Goal: Task Accomplishment & Management: Use online tool/utility

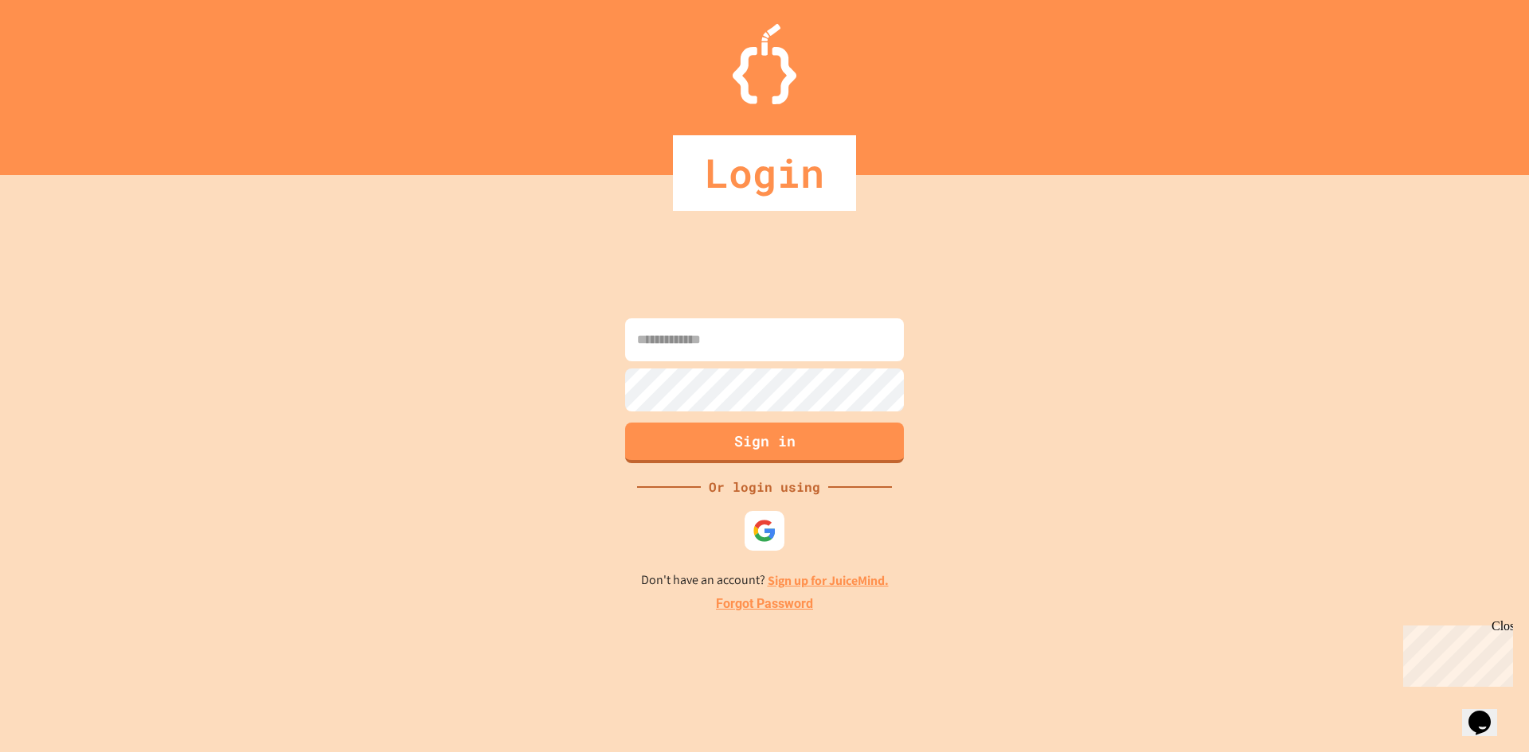
click at [721, 331] on input at bounding box center [764, 339] width 279 height 43
paste input "**********"
type input "**********"
click at [729, 448] on button "Sign in" at bounding box center [765, 440] width 284 height 41
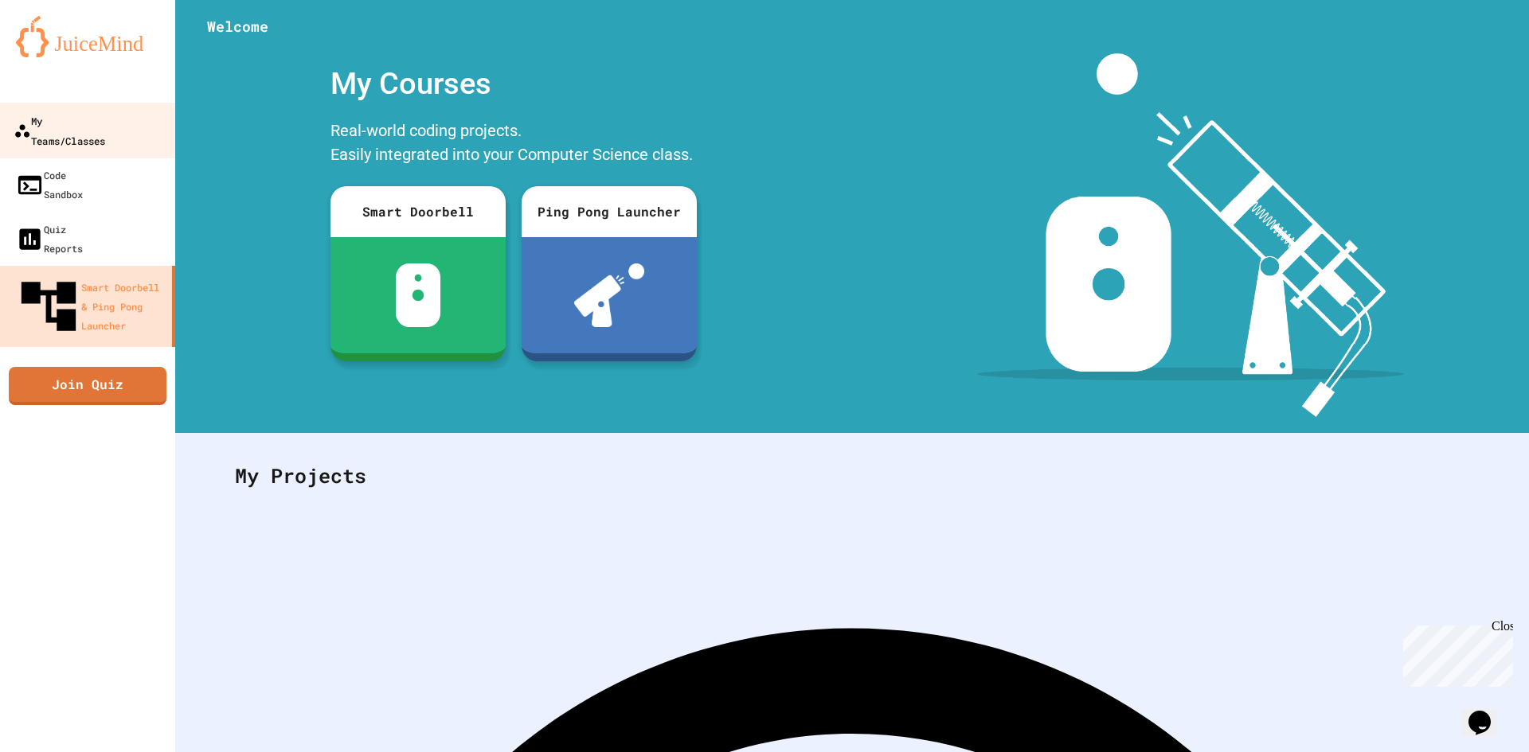
click at [88, 124] on div "My Teams/Classes" at bounding box center [60, 130] width 92 height 39
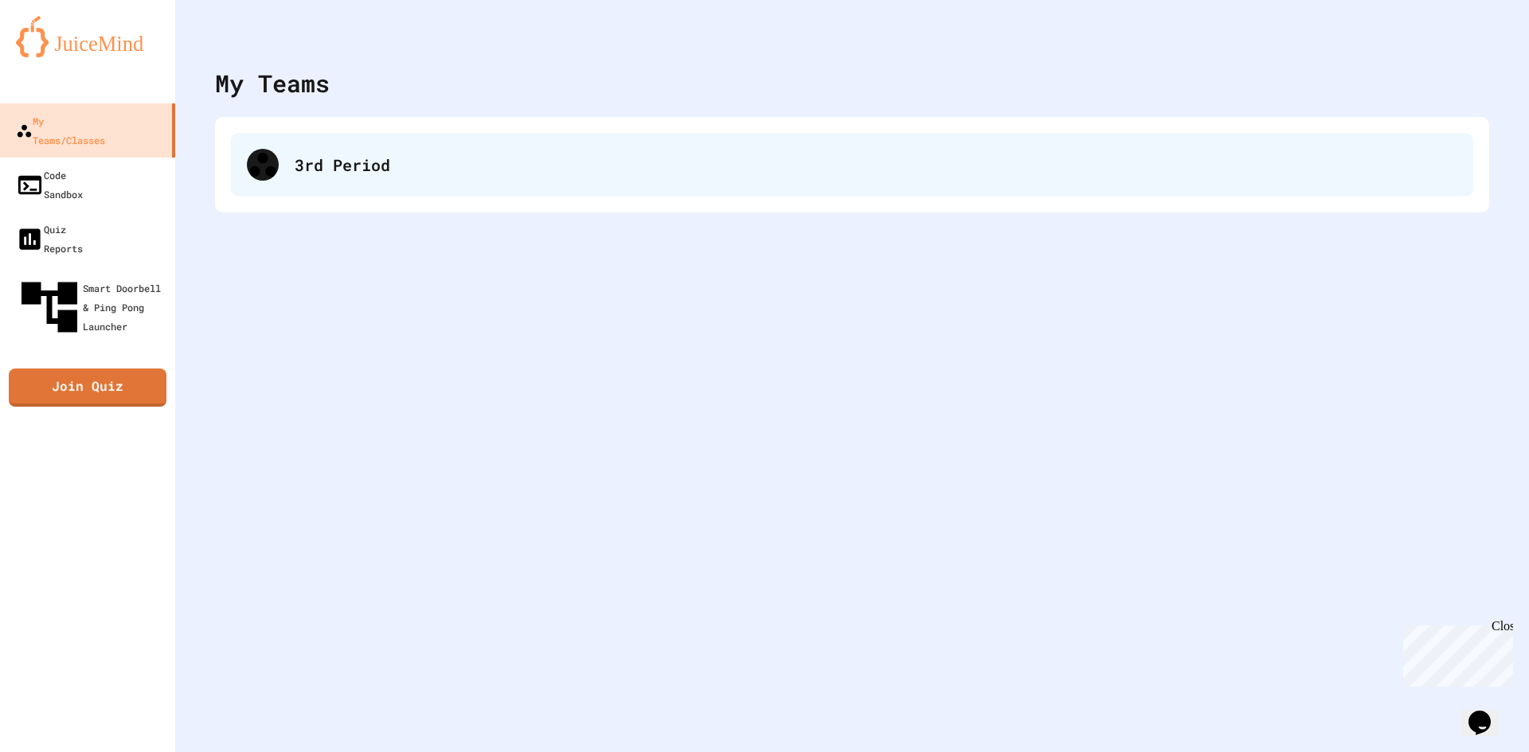
click at [299, 176] on div "3rd Period" at bounding box center [876, 165] width 1162 height 24
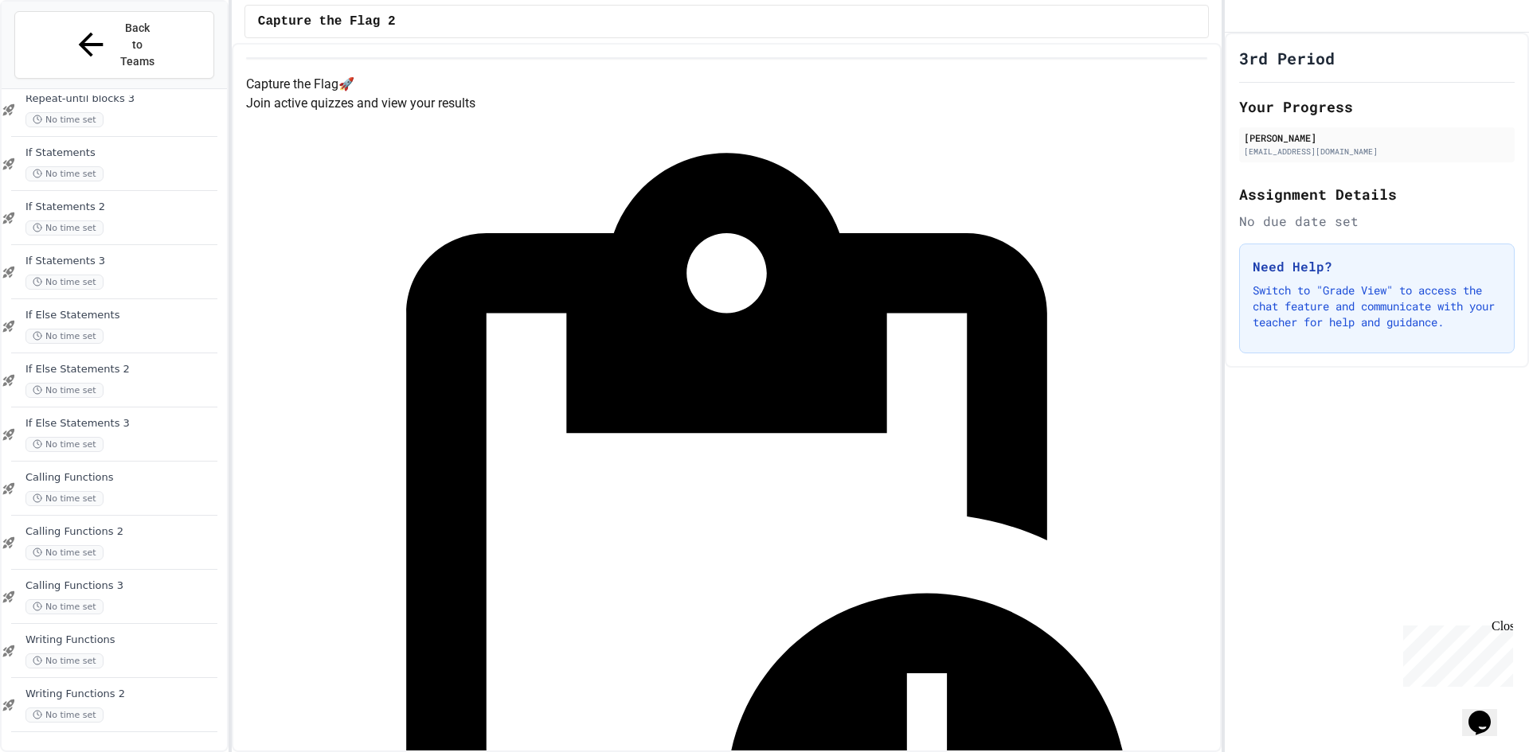
scroll to position [961, 0]
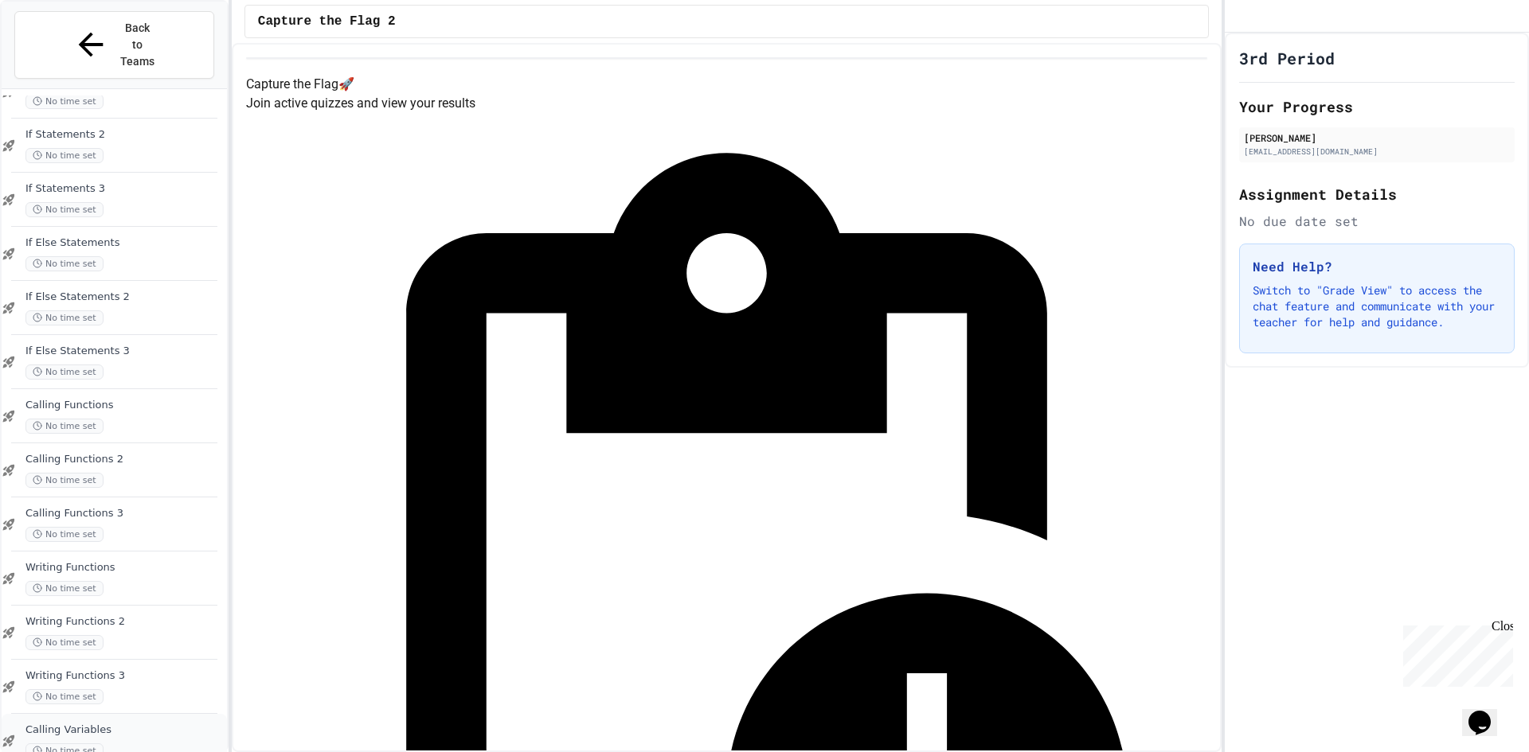
click at [90, 724] on div "Calling Variables No time set" at bounding box center [124, 741] width 198 height 35
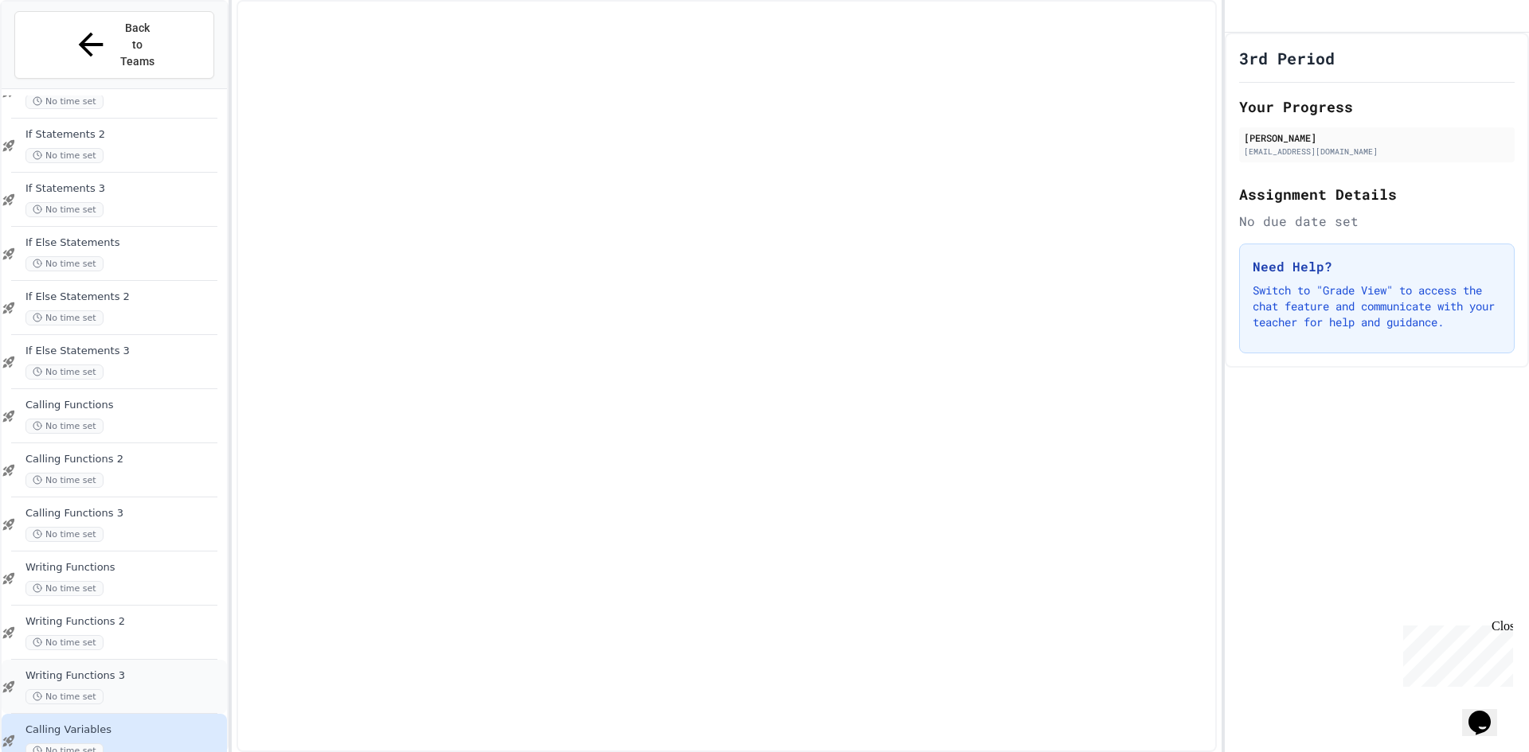
scroll to position [942, 0]
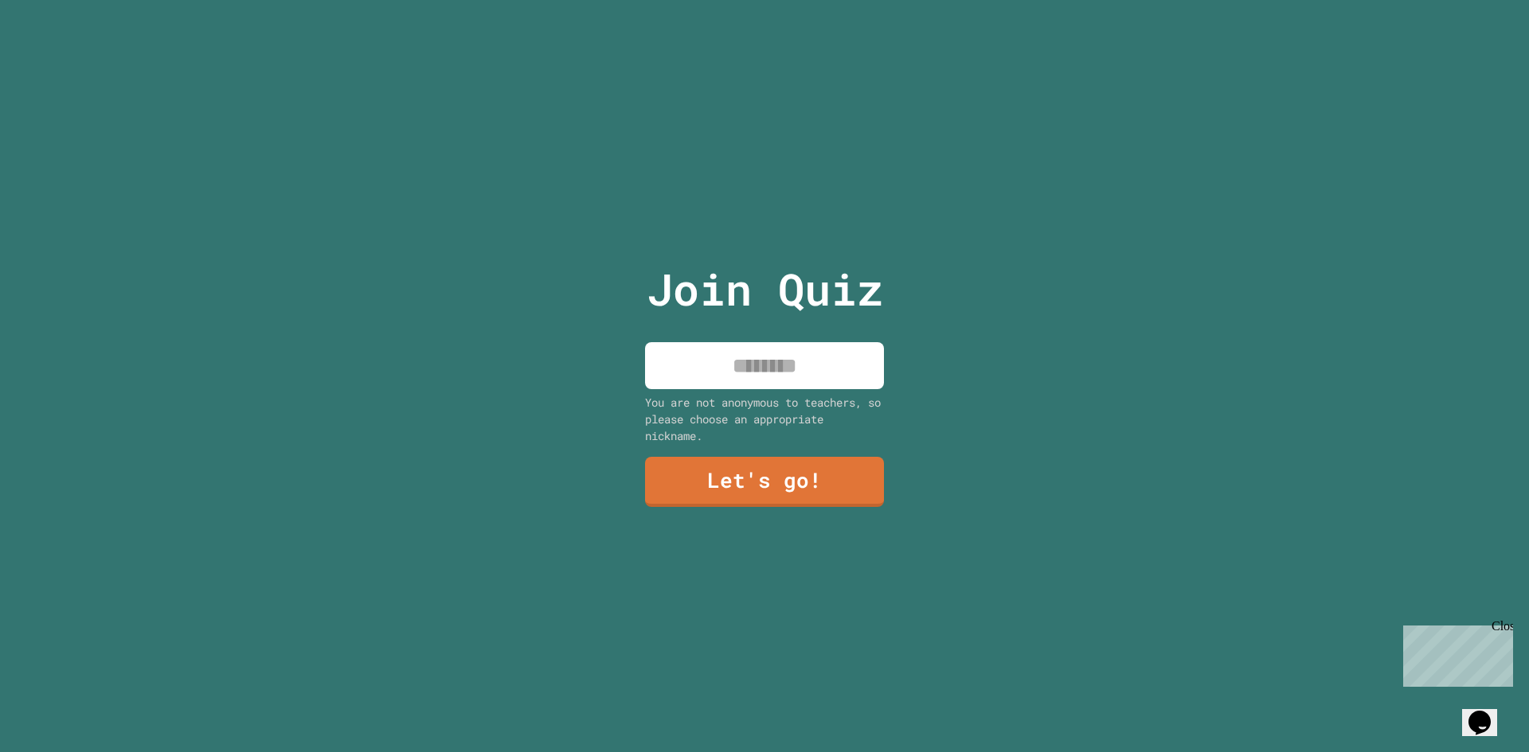
click at [747, 378] on input at bounding box center [764, 365] width 239 height 47
type input "*********"
click at [743, 493] on link "Let's go!" at bounding box center [764, 481] width 239 height 53
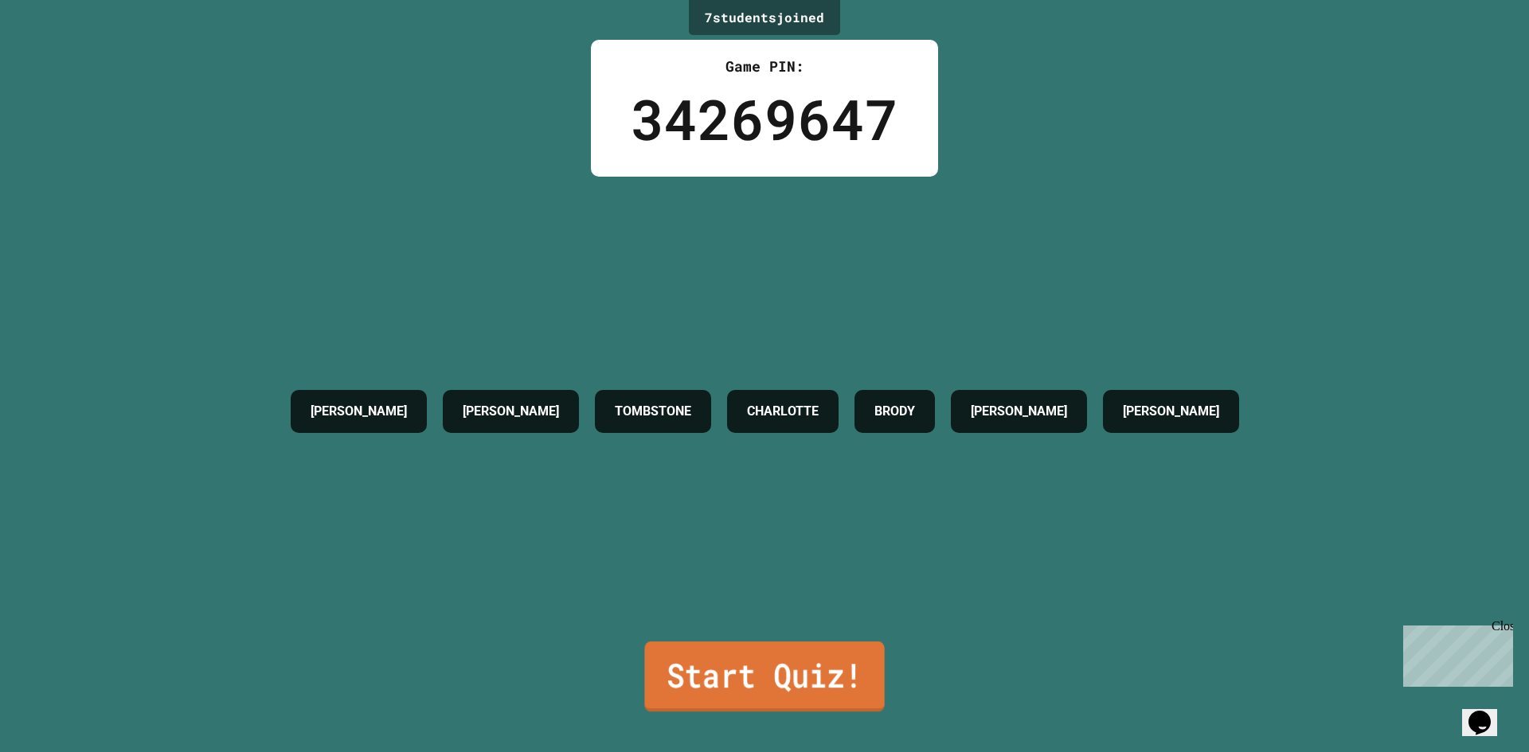
click at [801, 664] on link "Start Quiz!" at bounding box center [764, 677] width 240 height 70
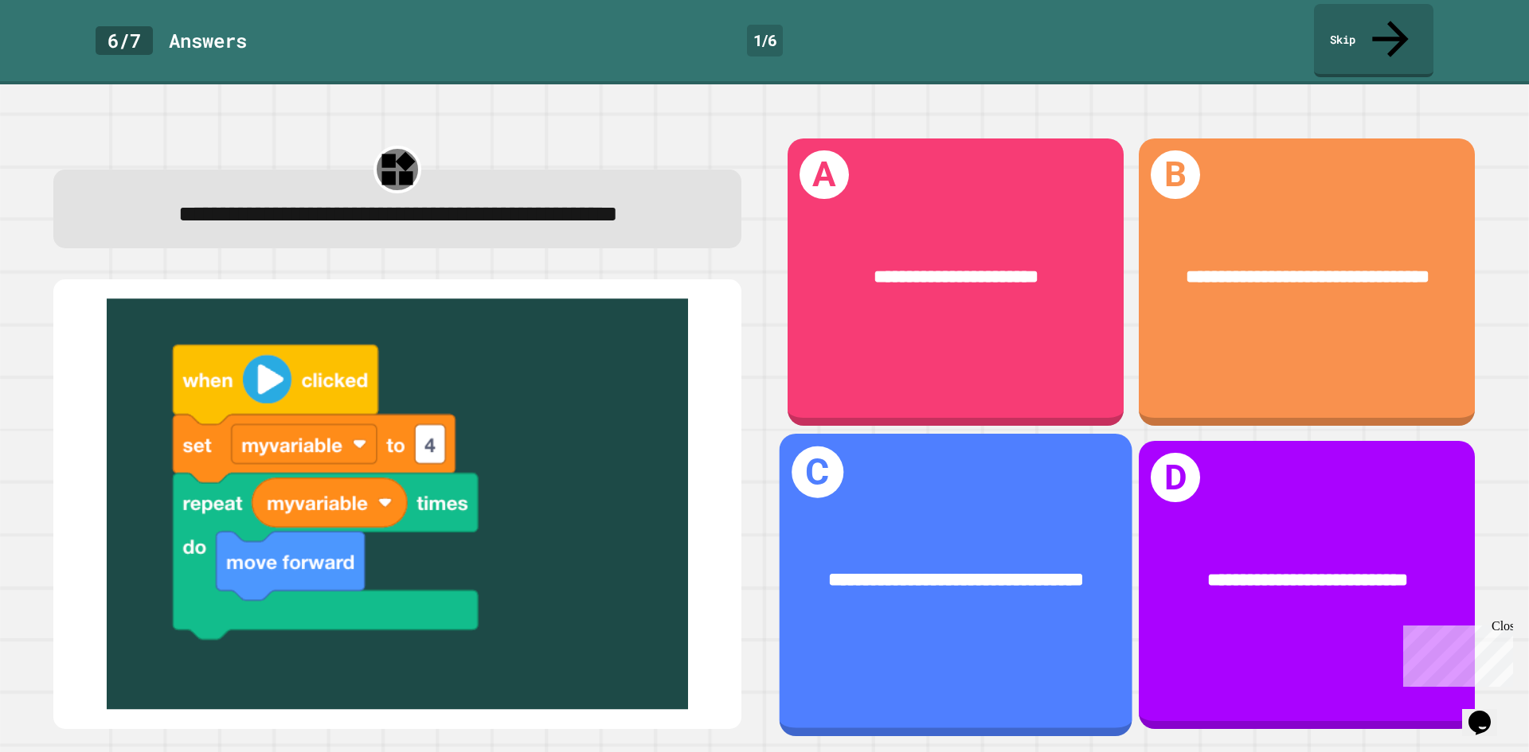
click at [1021, 620] on div "**********" at bounding box center [955, 581] width 353 height 107
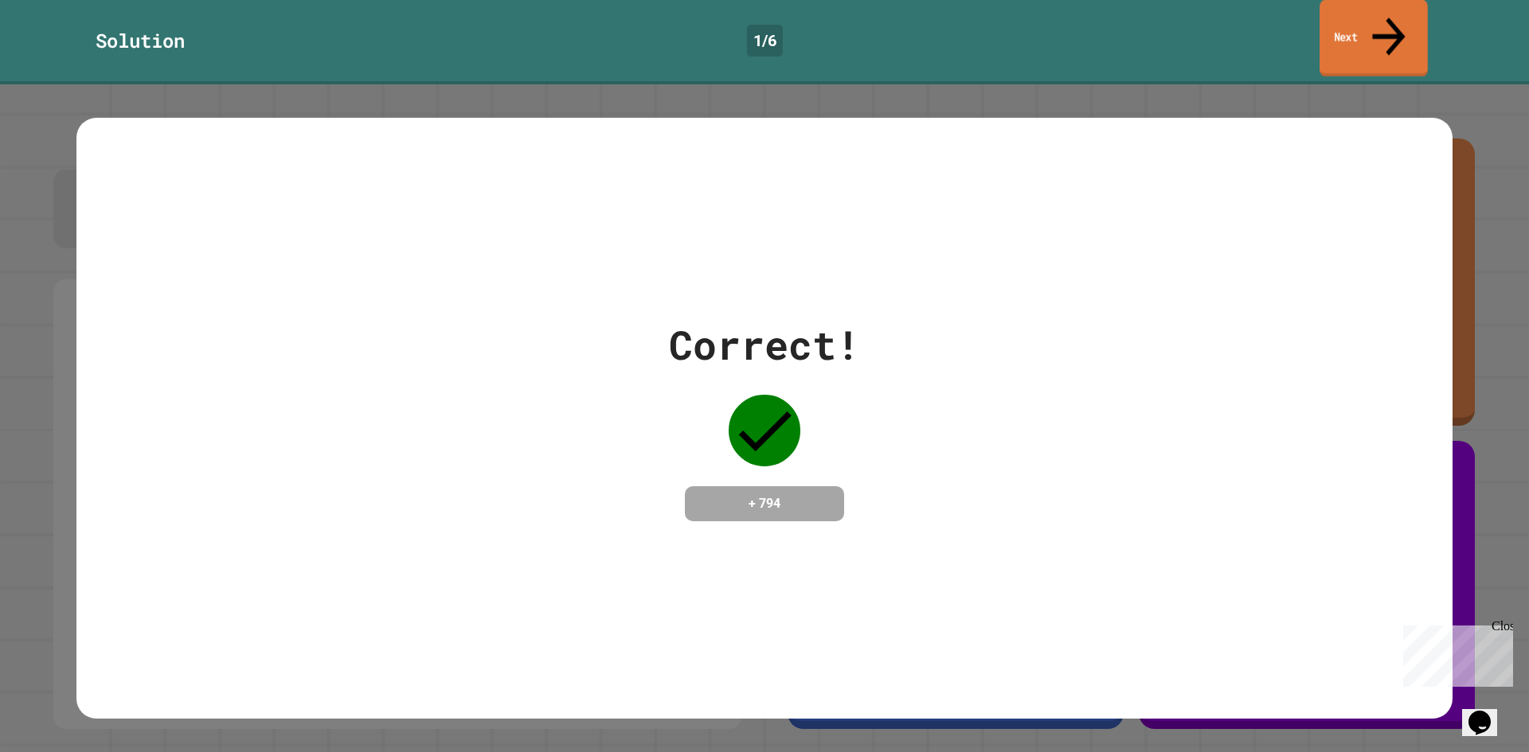
click at [1369, 18] on link "Next" at bounding box center [1373, 38] width 108 height 77
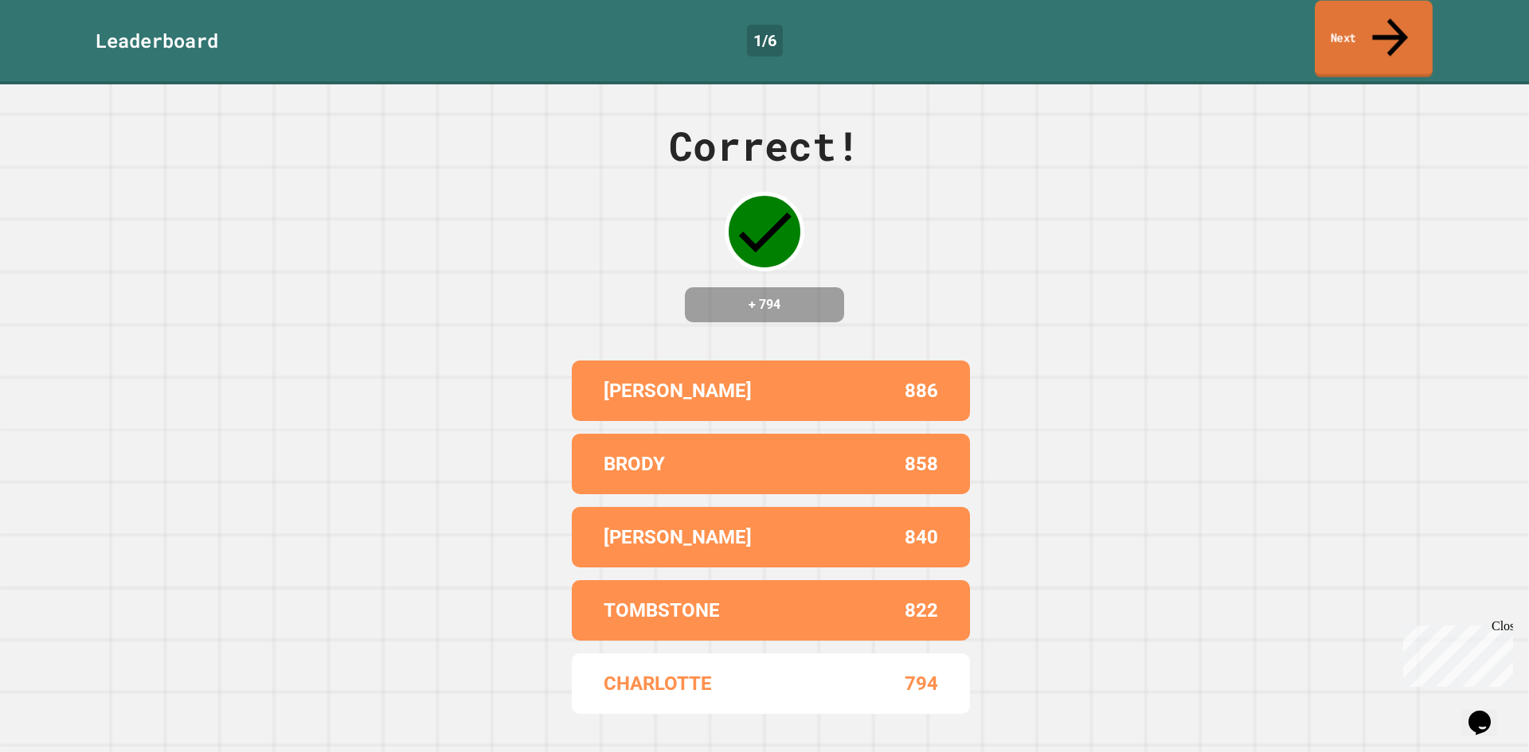
click at [1367, 17] on link "Next" at bounding box center [1374, 39] width 118 height 77
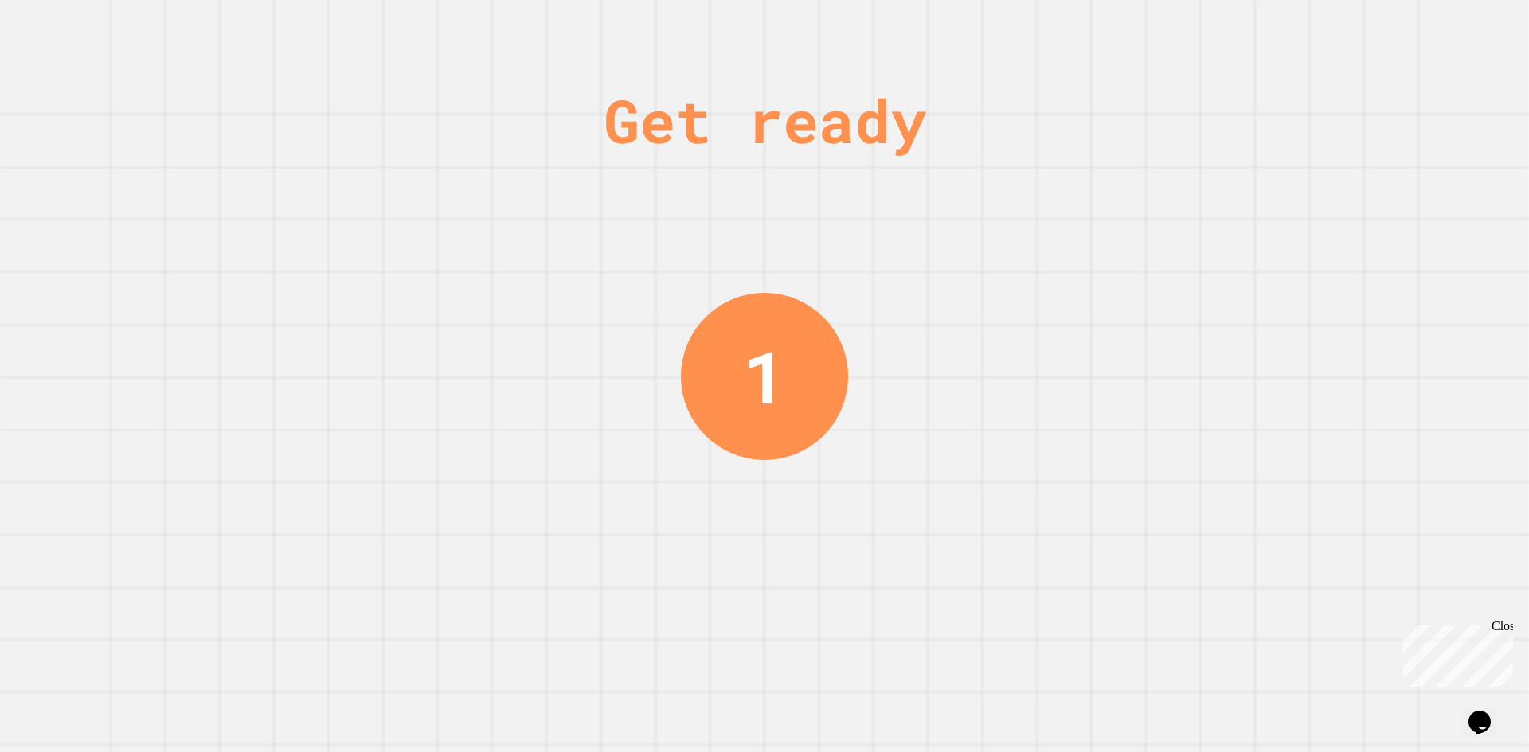
click at [1506, 627] on div "Close" at bounding box center [1501, 629] width 20 height 20
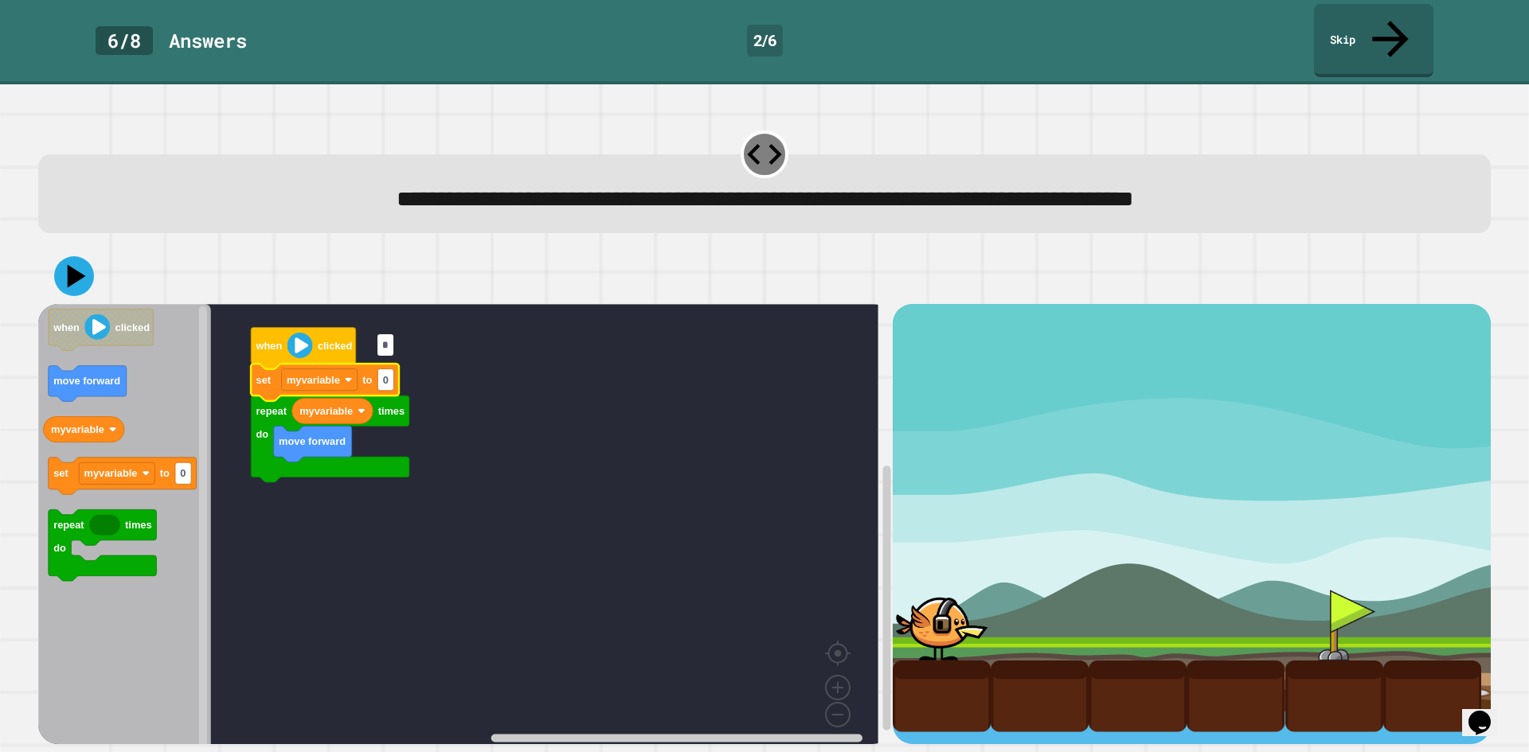
type input "*"
click at [63, 256] on icon at bounding box center [74, 276] width 40 height 40
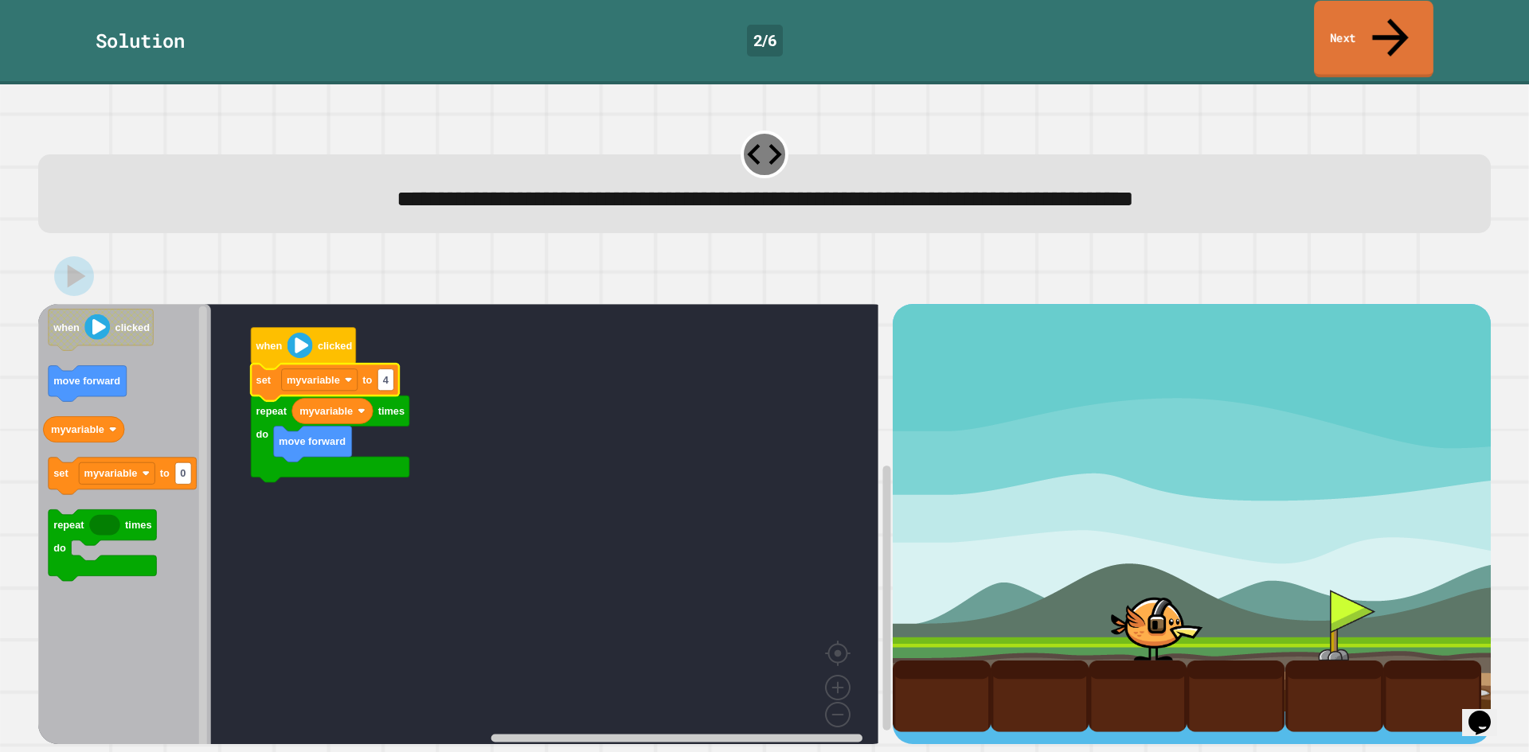
click at [1367, 18] on link "Next" at bounding box center [1373, 39] width 119 height 77
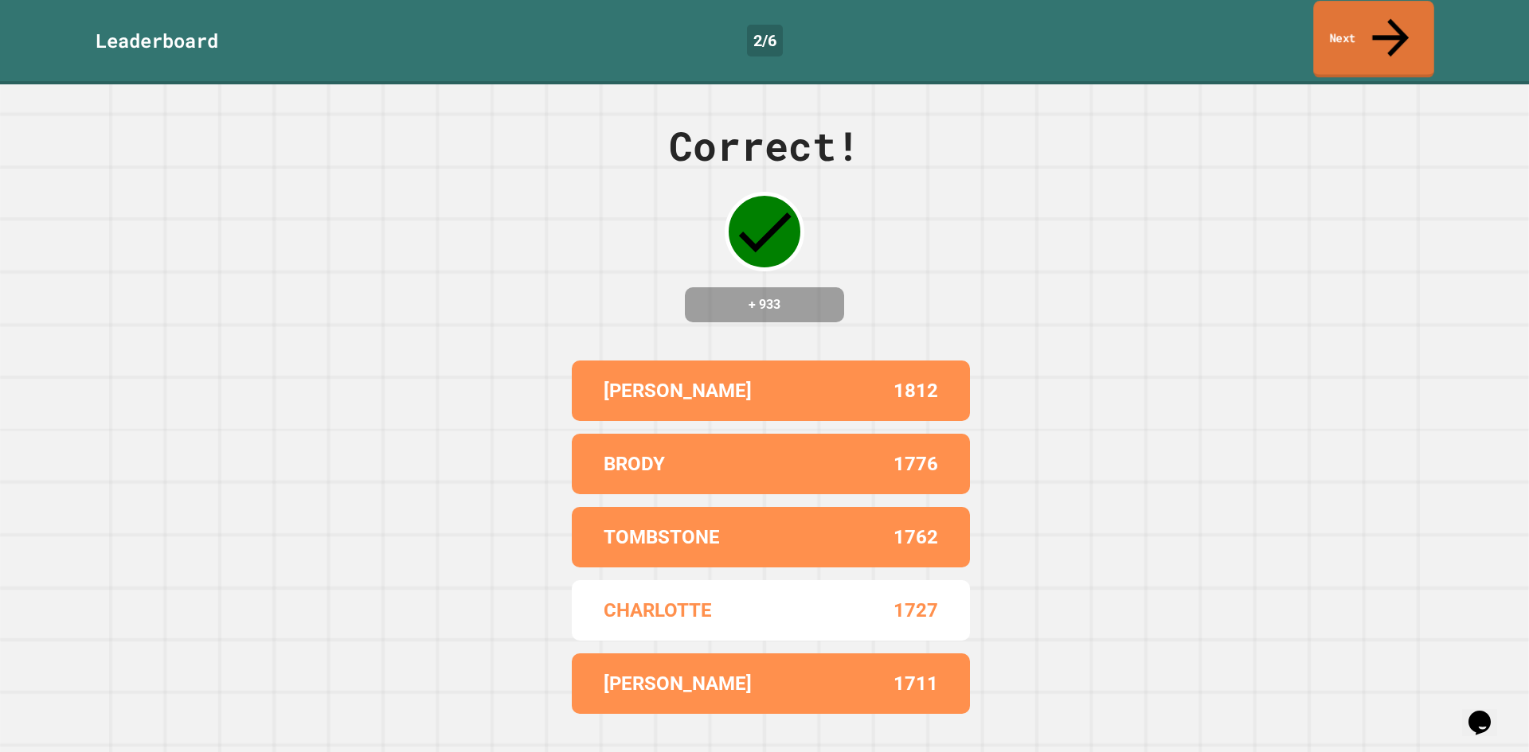
click at [1361, 20] on link "Next" at bounding box center [1373, 39] width 120 height 77
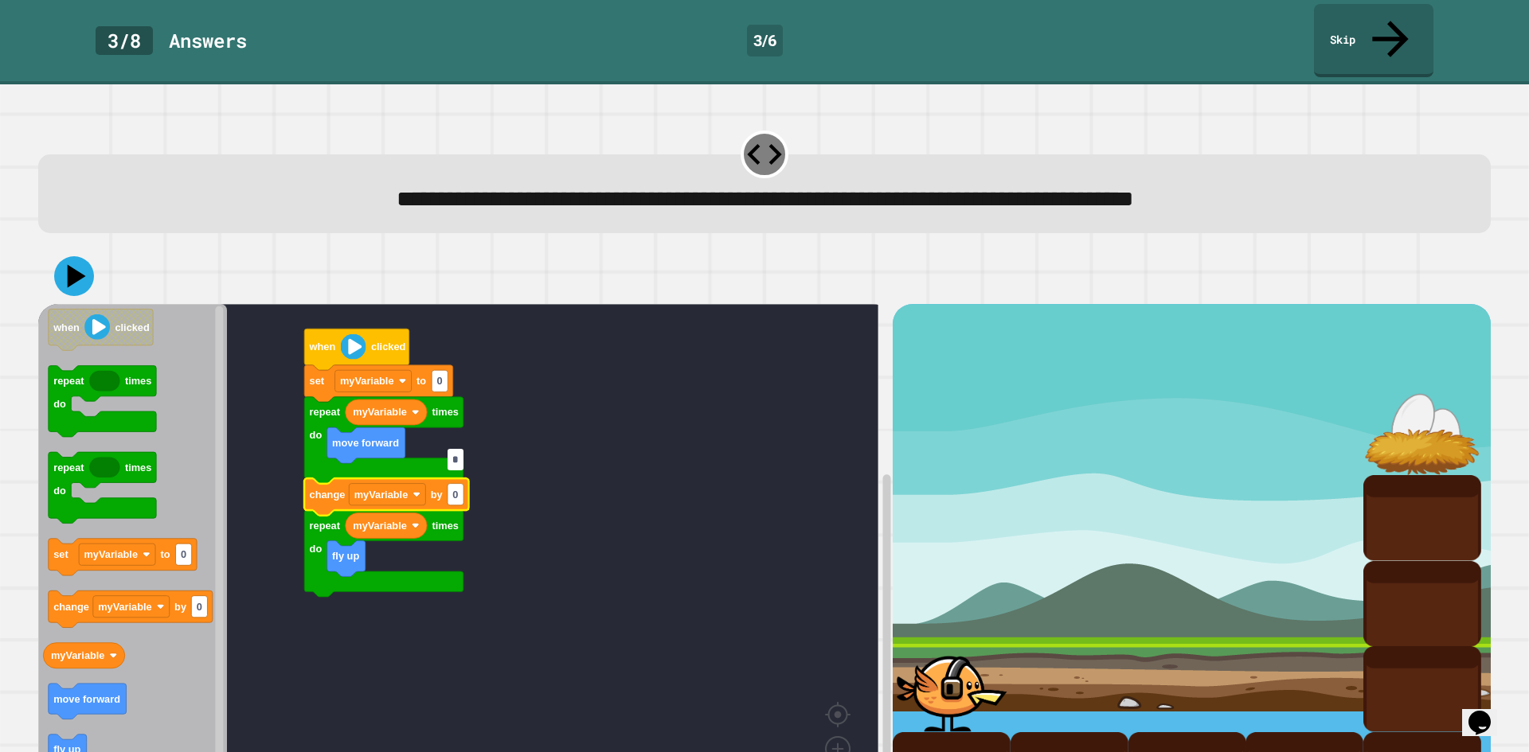
type input "*"
click at [443, 371] on rect "Blockly Workspace" at bounding box center [440, 381] width 16 height 21
type input "*"
click at [80, 252] on icon at bounding box center [74, 276] width 48 height 48
click at [74, 264] on icon at bounding box center [76, 276] width 19 height 24
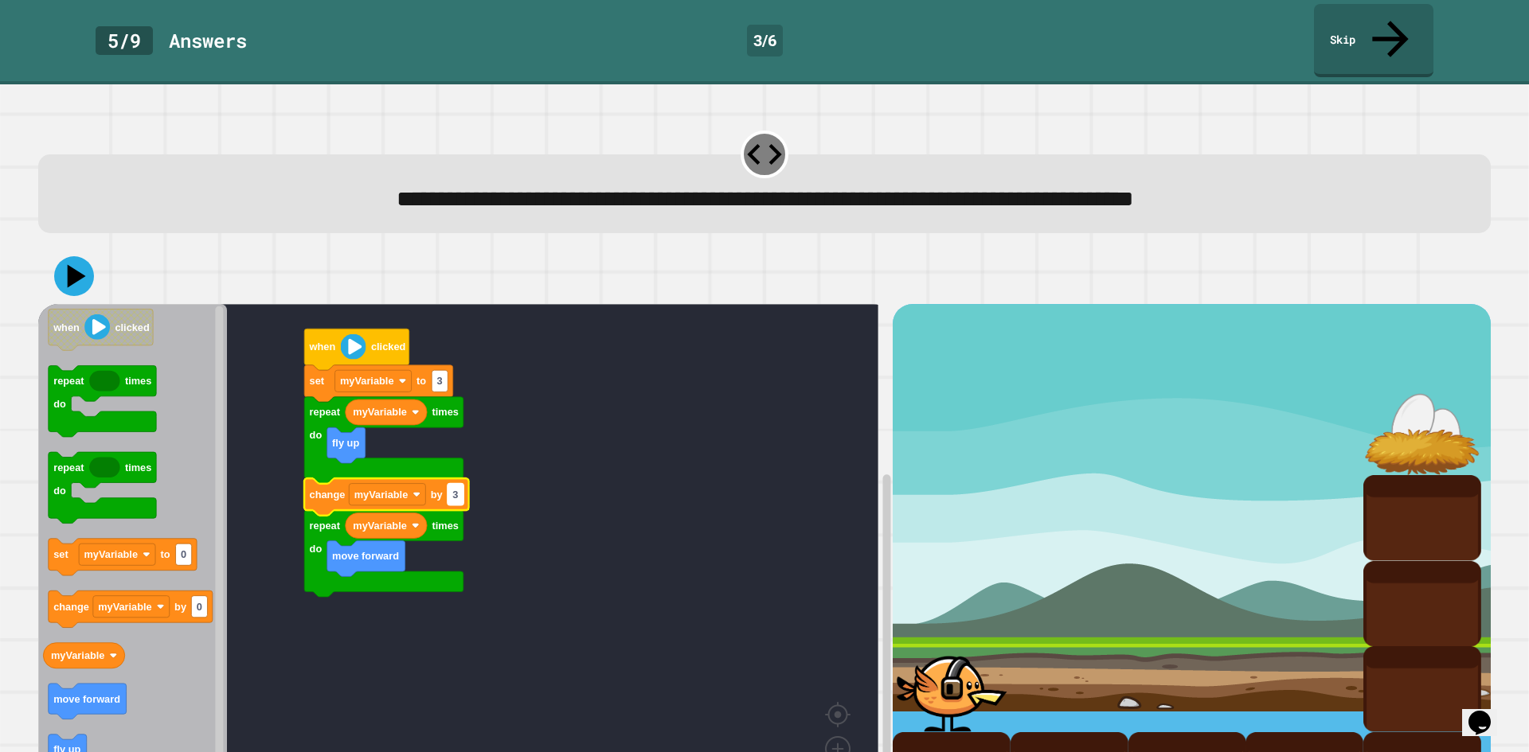
click at [455, 489] on text "3" at bounding box center [455, 495] width 6 height 12
click at [407, 479] on icon "Blockly Workspace" at bounding box center [386, 497] width 164 height 37
click at [416, 484] on rect "Blockly Workspace" at bounding box center [387, 494] width 76 height 21
click at [416, 491] on image "Blockly Workspace" at bounding box center [416, 495] width 8 height 8
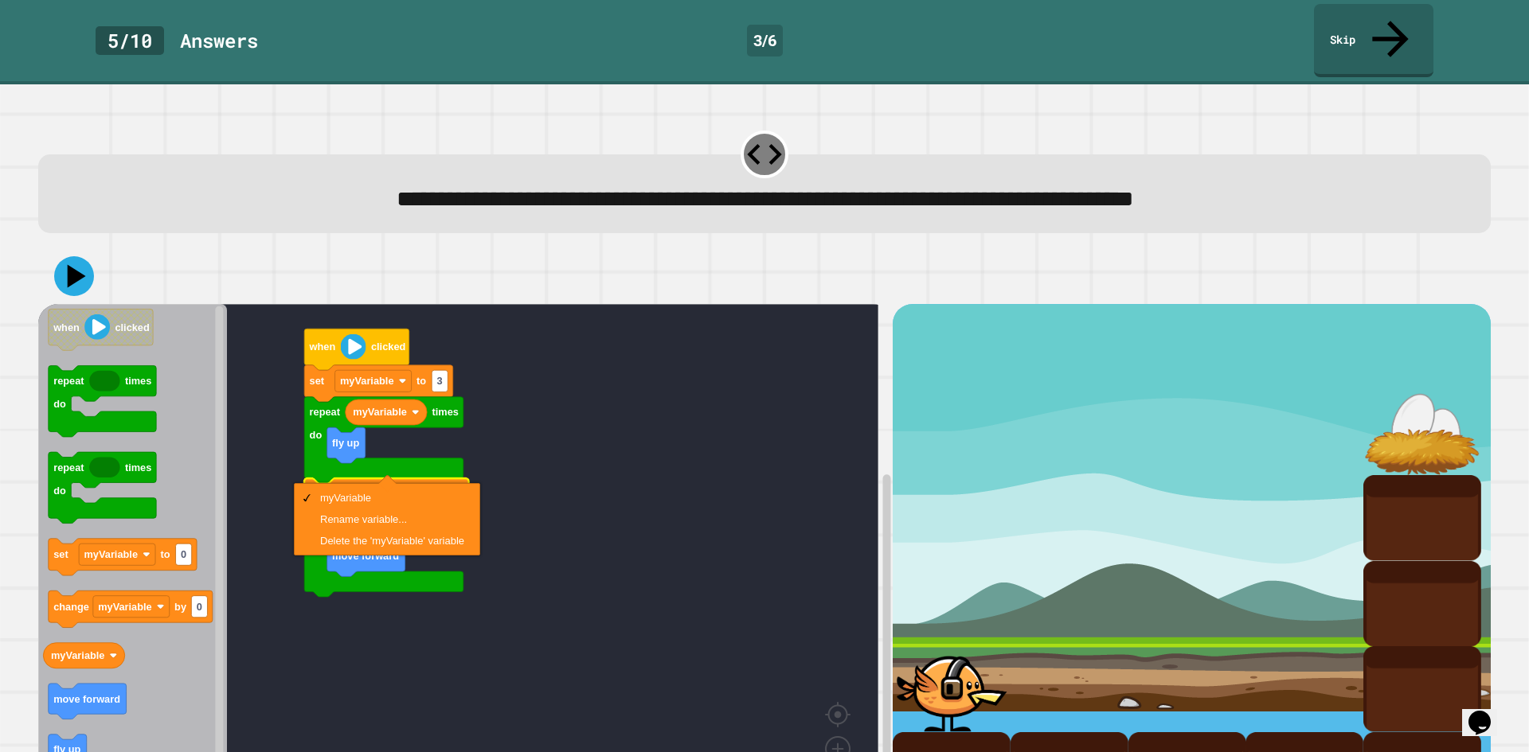
click at [586, 505] on rect "Blockly Workspace" at bounding box center [458, 560] width 840 height 513
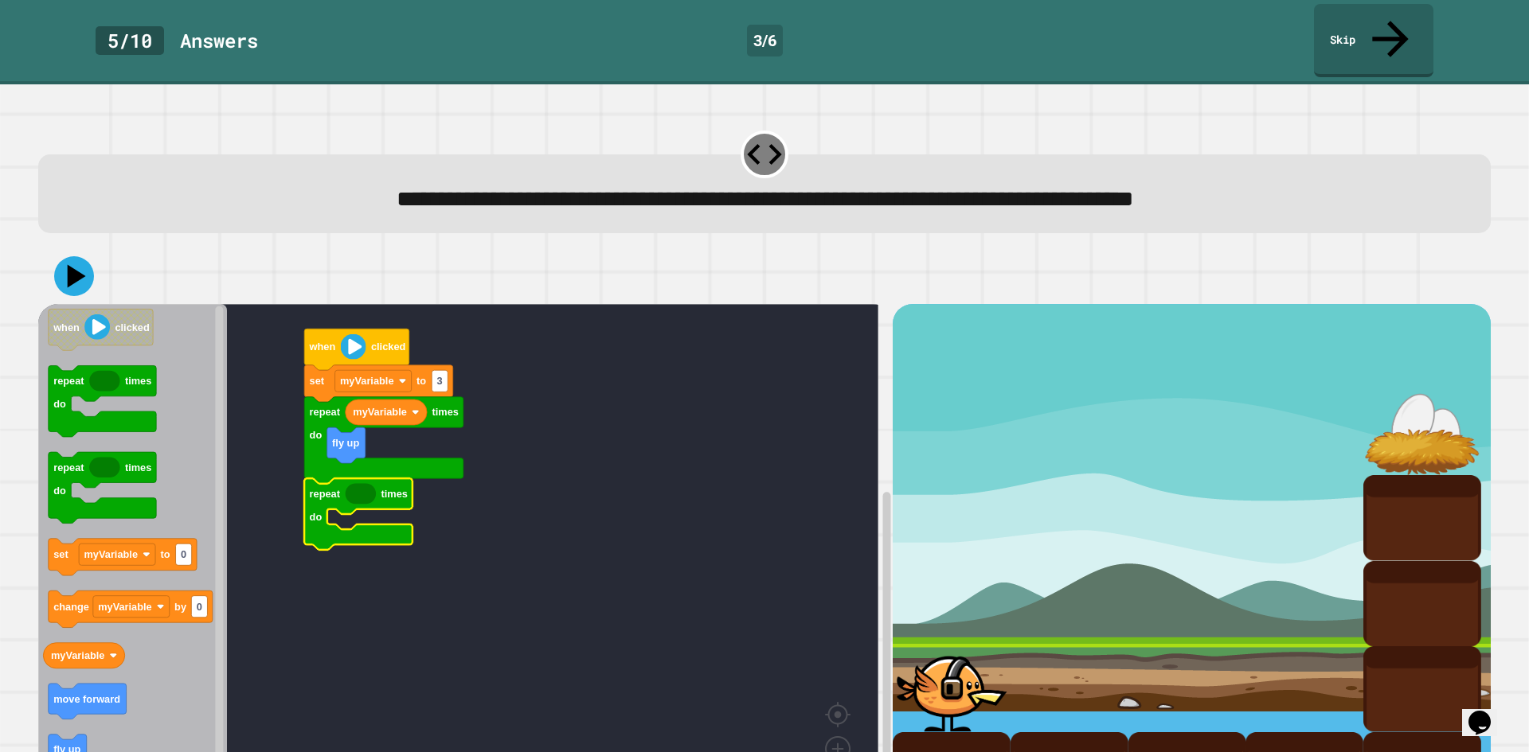
click at [363, 484] on icon "Blockly Workspace" at bounding box center [361, 494] width 30 height 21
click at [442, 488] on text "times" at bounding box center [445, 494] width 26 height 12
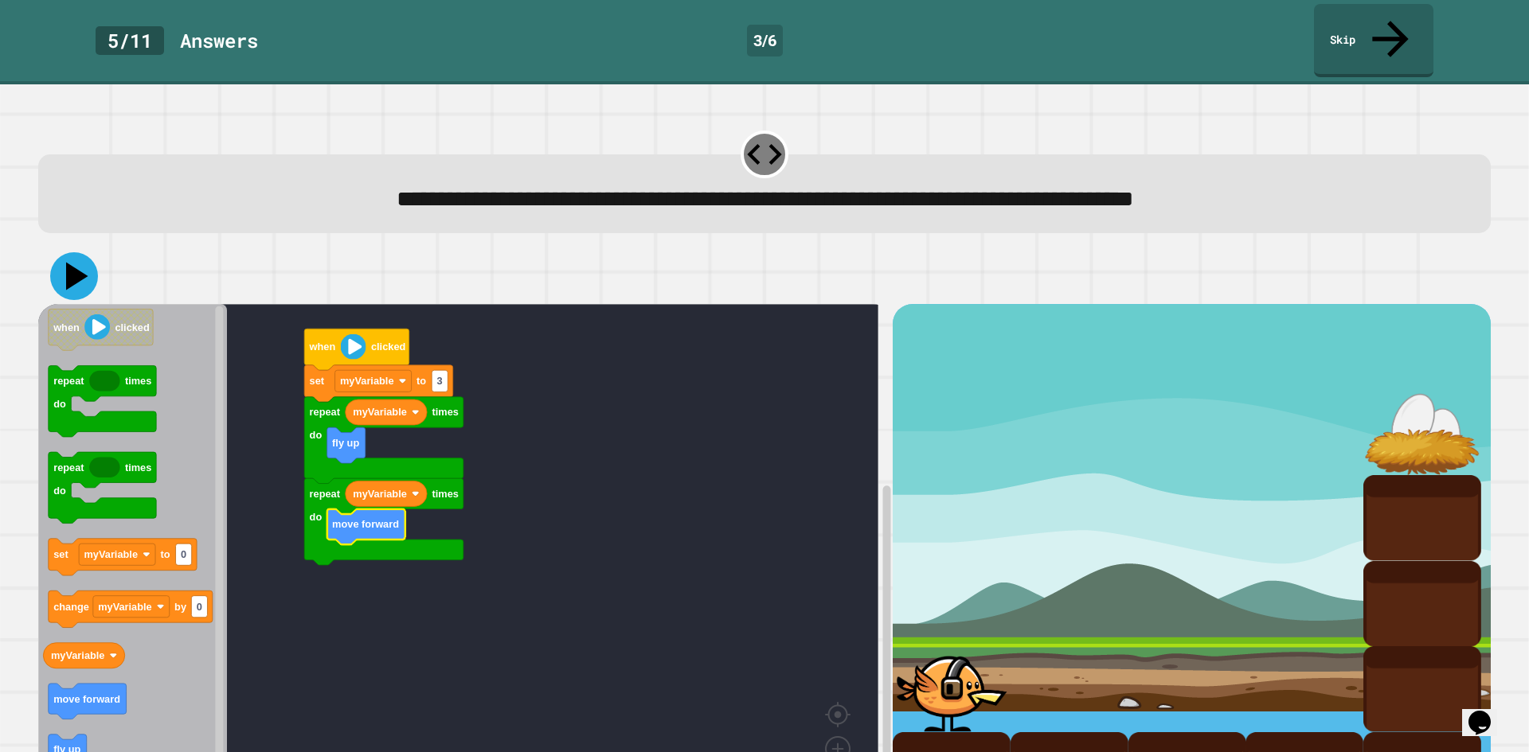
click at [82, 252] on icon at bounding box center [74, 276] width 48 height 48
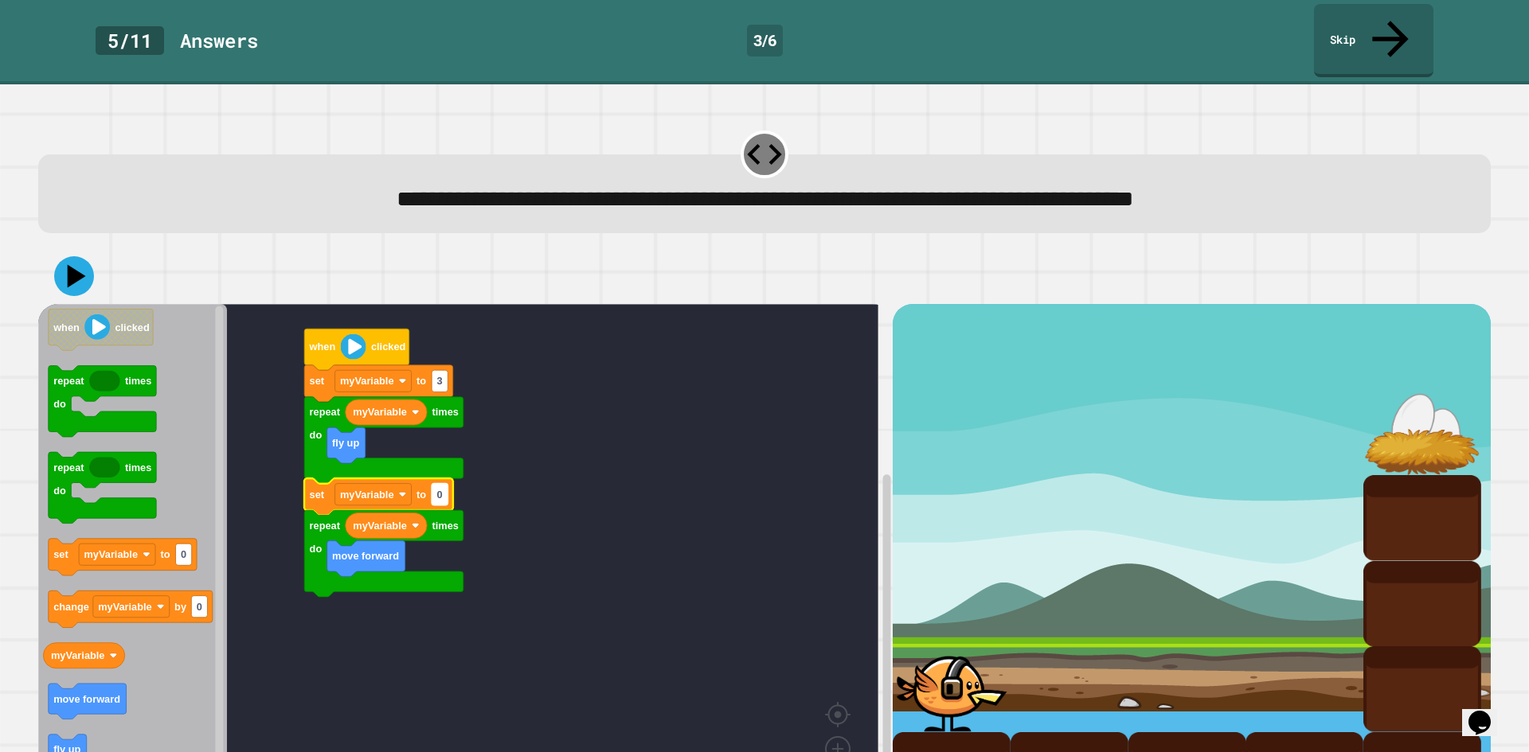
click at [437, 489] on text "0" at bounding box center [440, 495] width 6 height 12
type input "*"
click at [90, 256] on icon at bounding box center [74, 276] width 41 height 41
click at [441, 457] on input "*" at bounding box center [440, 459] width 16 height 21
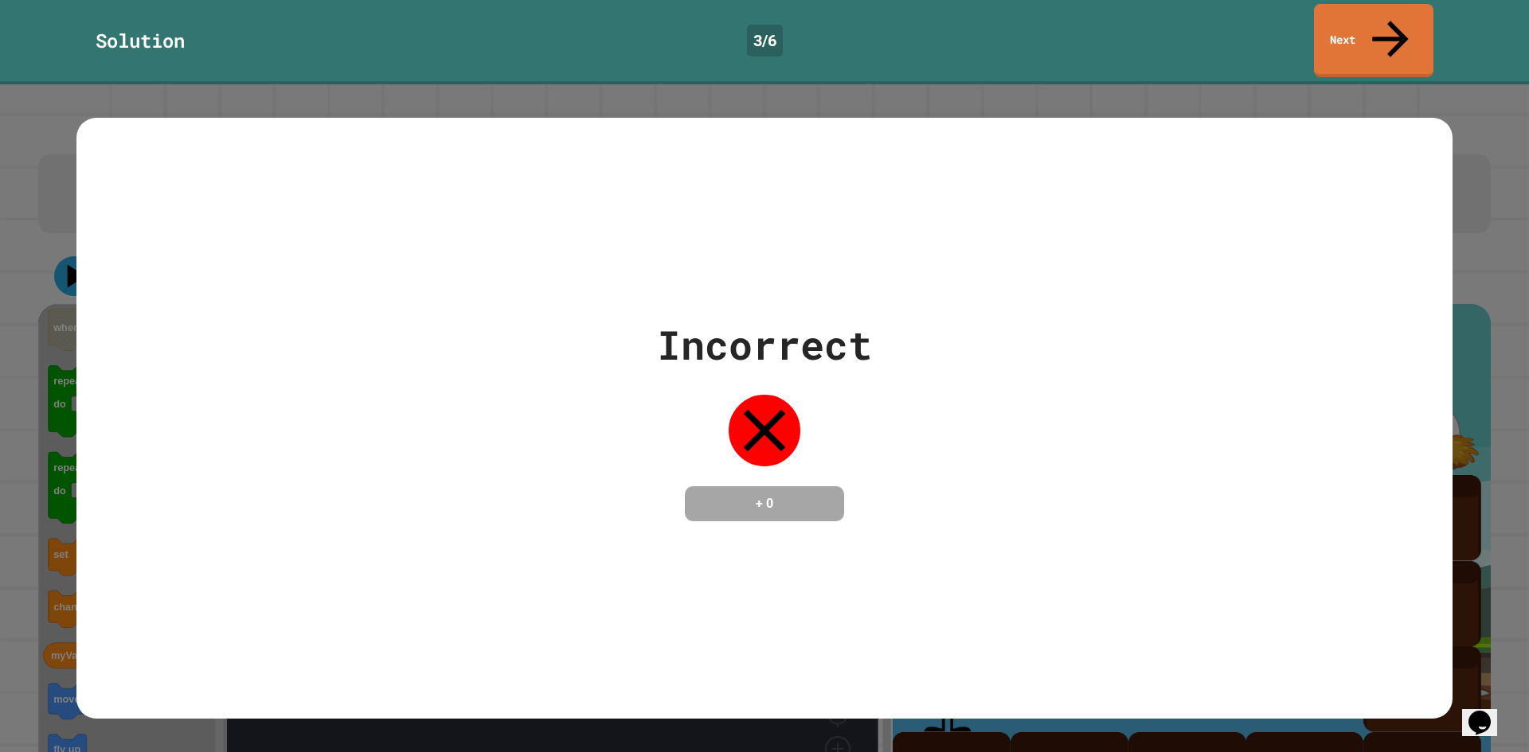
type input "*"
click at [1366, 14] on link "Next" at bounding box center [1372, 38] width 115 height 77
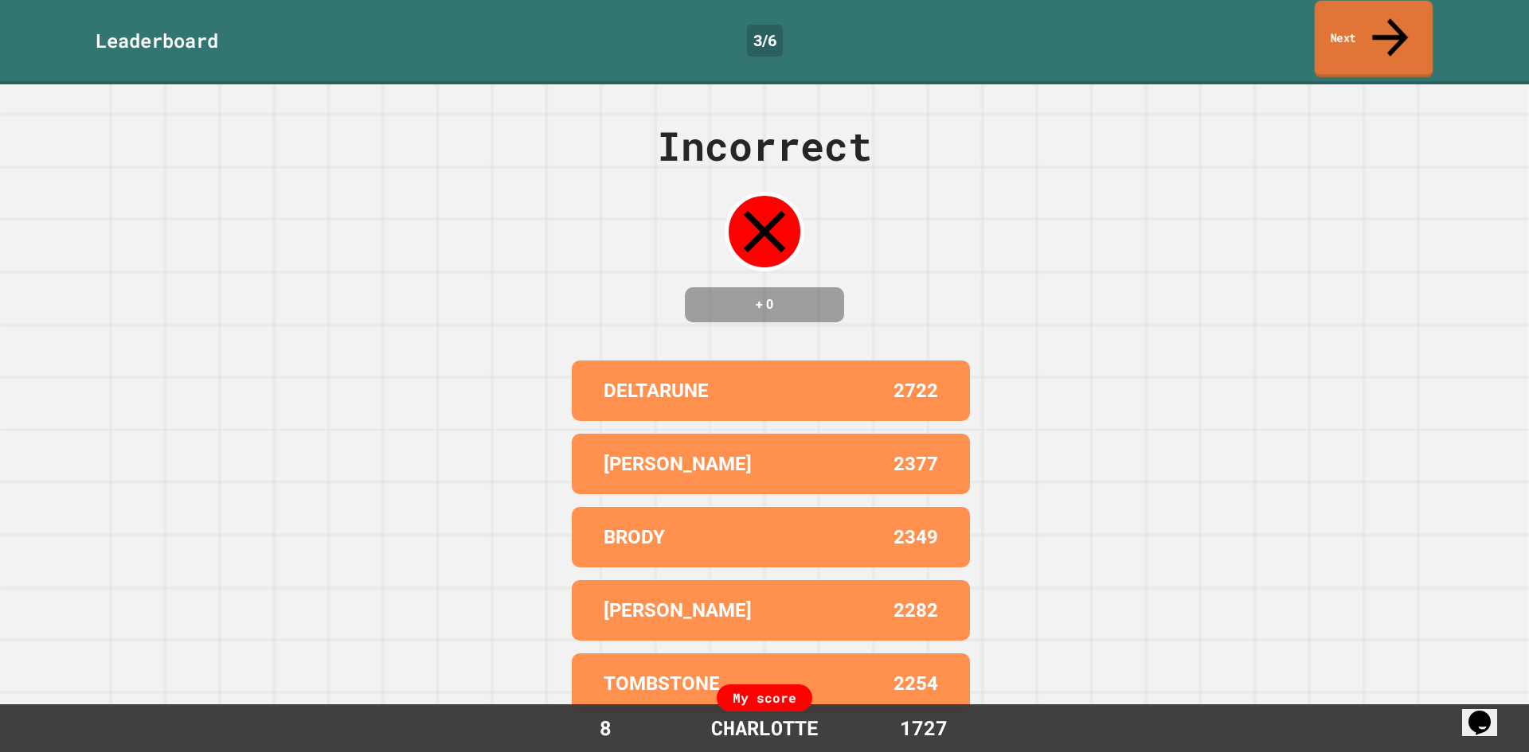
click at [1365, 14] on link "Next" at bounding box center [1374, 39] width 119 height 77
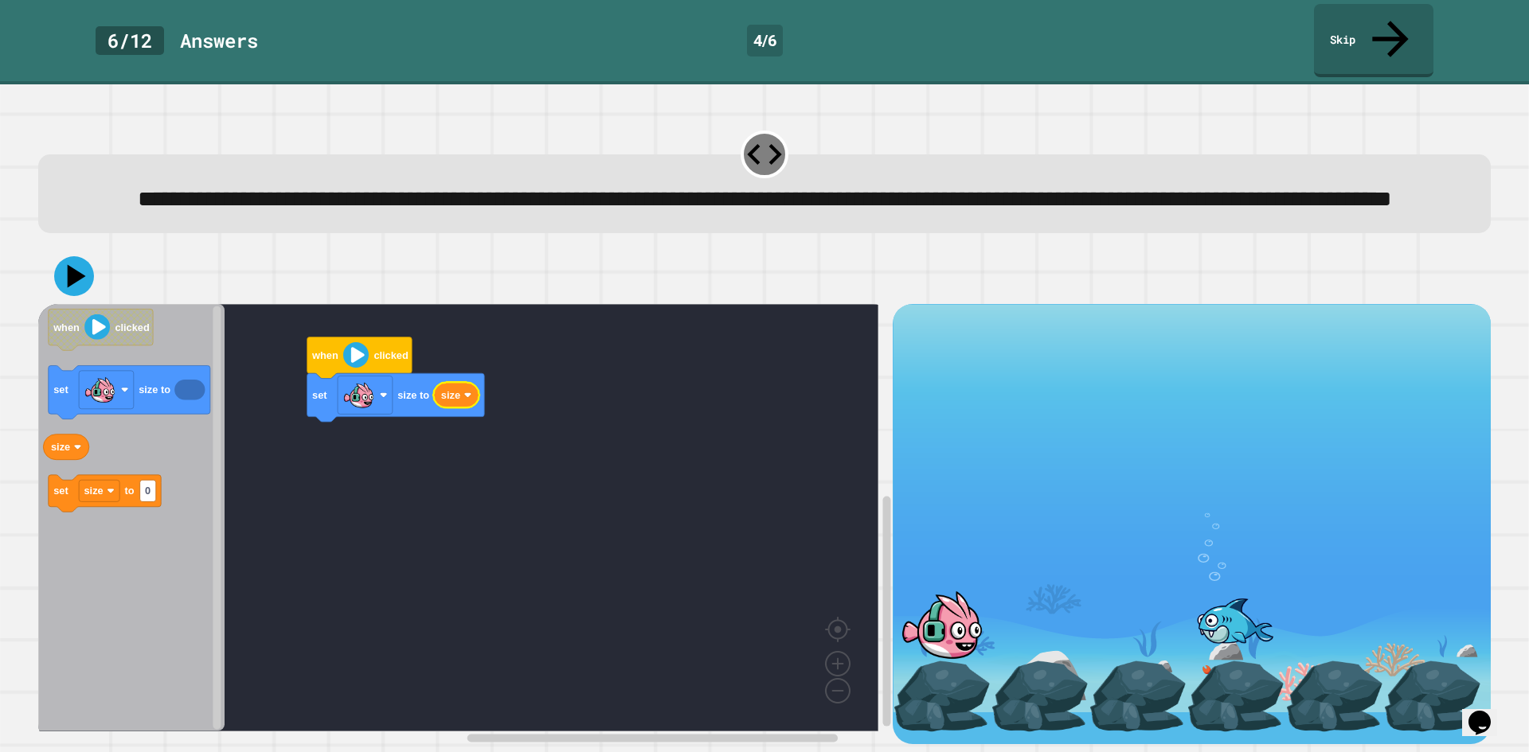
click at [478, 402] on icon "Blockly Workspace" at bounding box center [456, 395] width 46 height 25
click at [466, 400] on image "Blockly Workspace" at bounding box center [468, 396] width 8 height 8
click at [408, 439] on text "0" at bounding box center [407, 433] width 6 height 12
type input "***"
click at [360, 438] on text "size" at bounding box center [351, 433] width 19 height 12
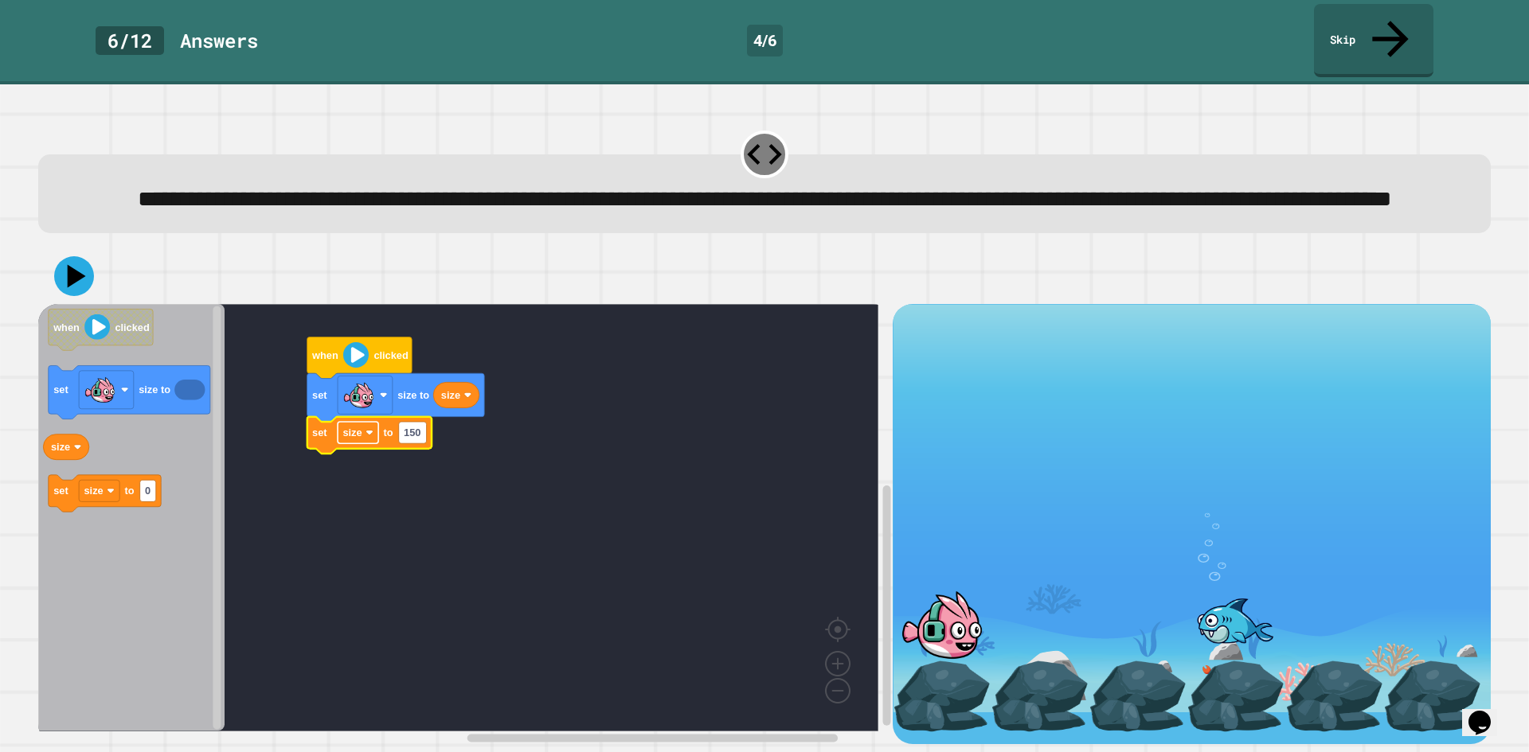
click at [361, 438] on rect "Blockly Workspace" at bounding box center [358, 432] width 41 height 21
click at [72, 275] on icon at bounding box center [77, 277] width 22 height 28
click at [80, 275] on icon at bounding box center [74, 276] width 48 height 48
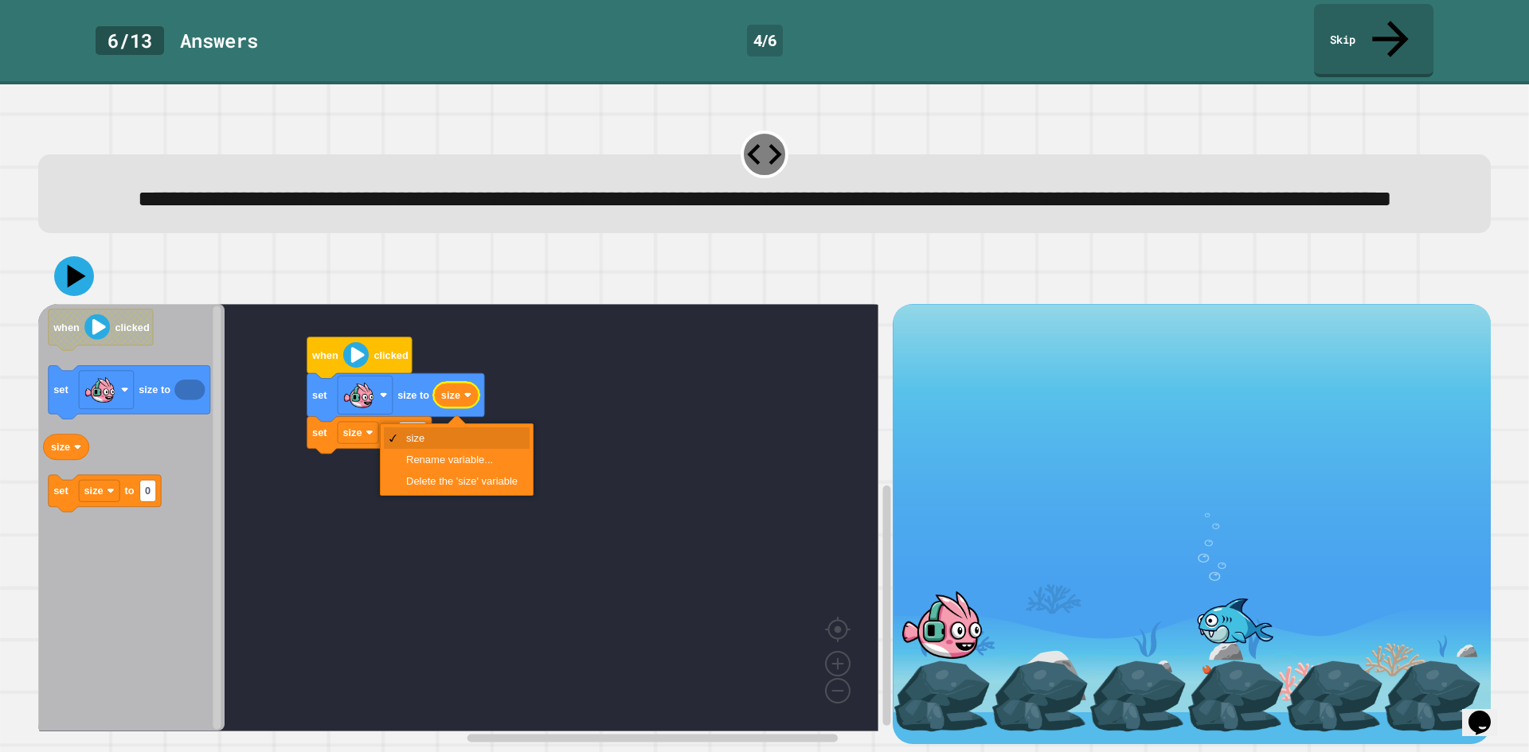
click at [465, 400] on image "Blockly Workspace" at bounding box center [468, 396] width 8 height 8
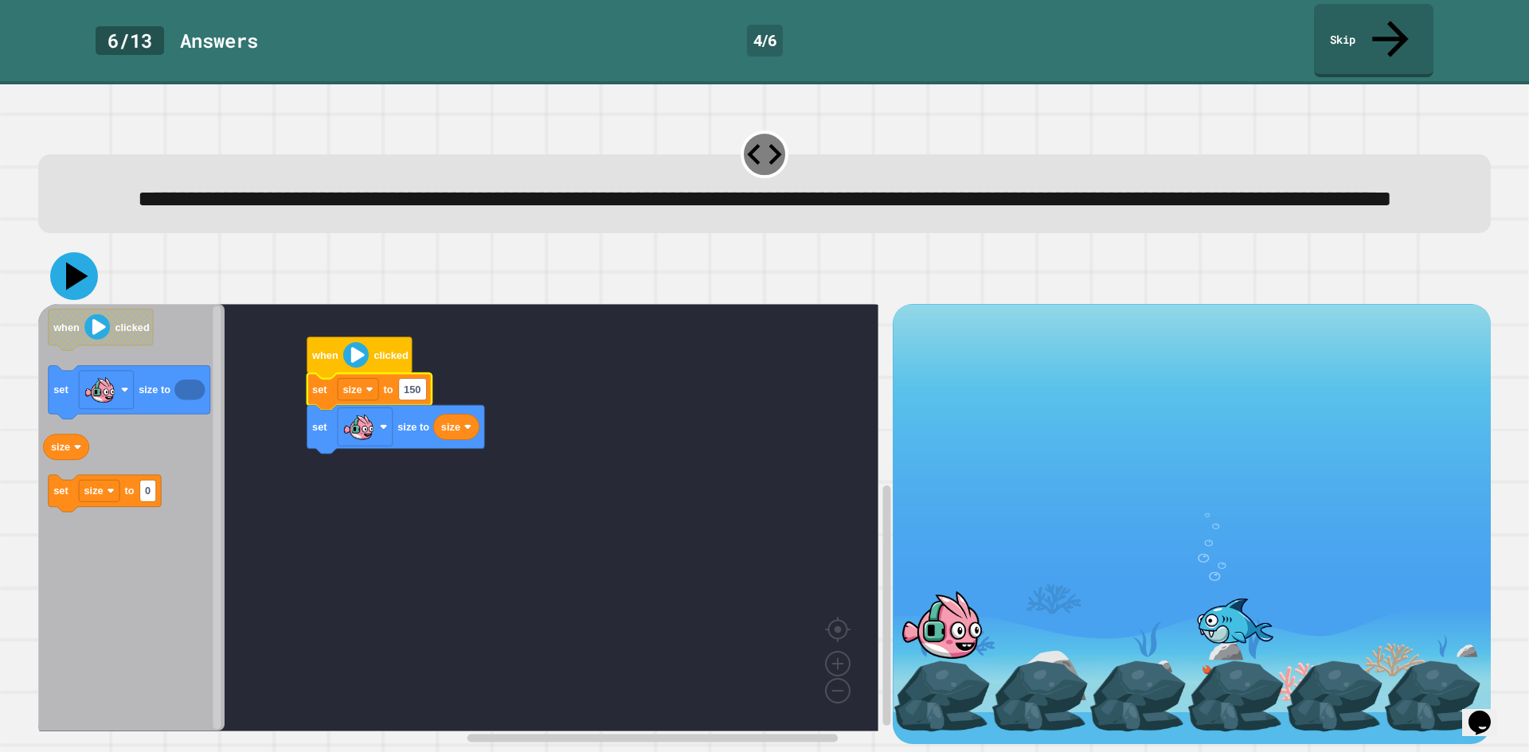
click at [75, 279] on icon at bounding box center [77, 277] width 22 height 28
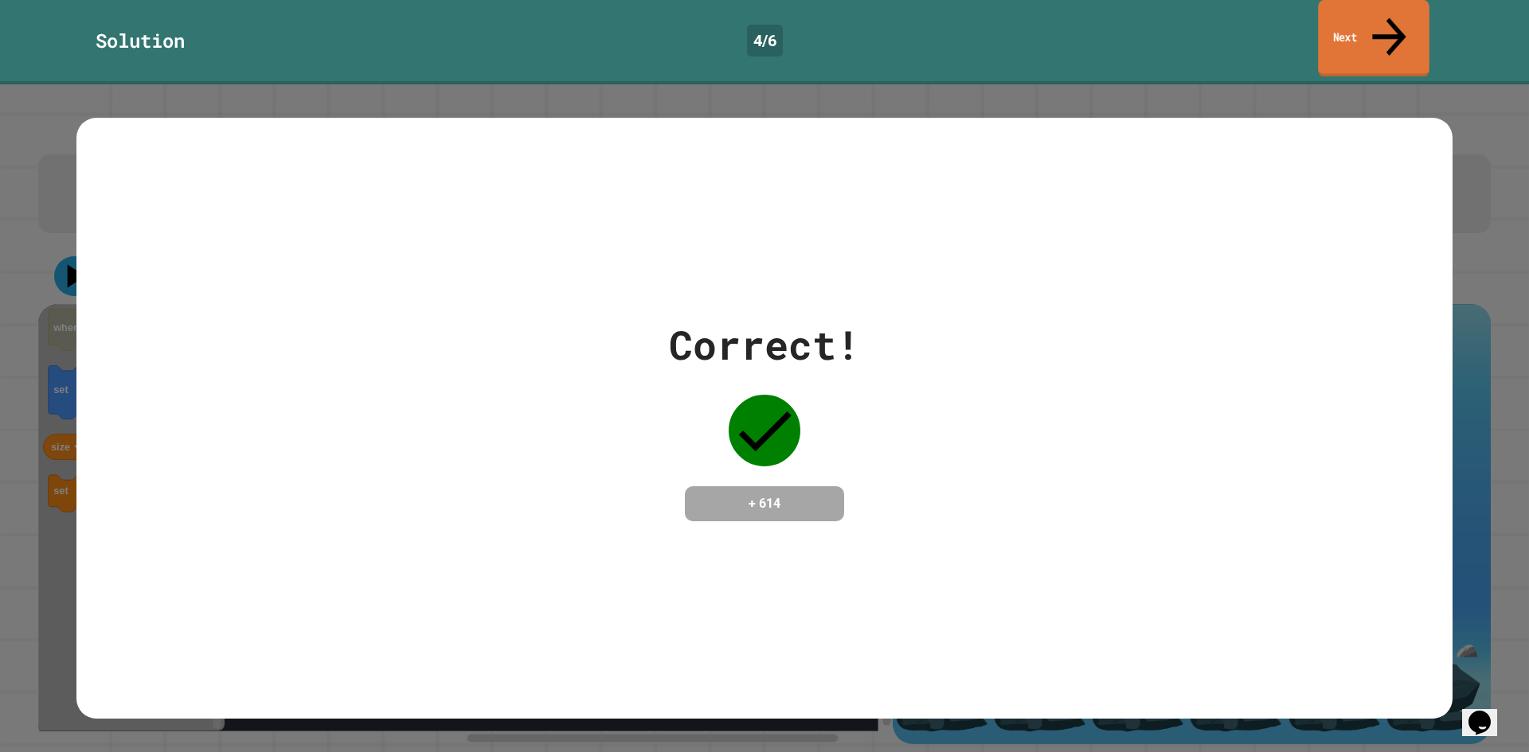
click at [1377, 15] on link "Next" at bounding box center [1373, 38] width 111 height 77
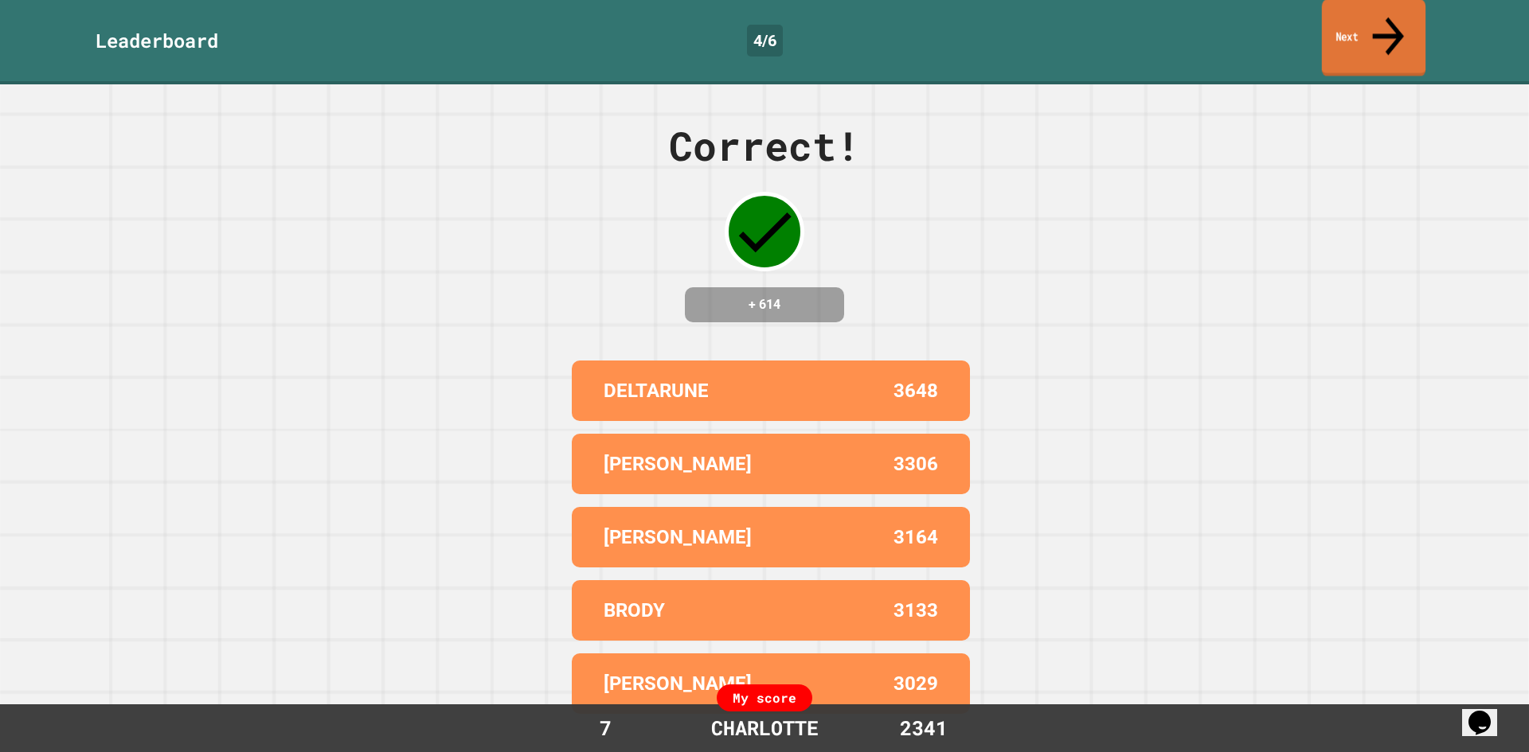
click at [1377, 17] on link "Next" at bounding box center [1374, 37] width 104 height 77
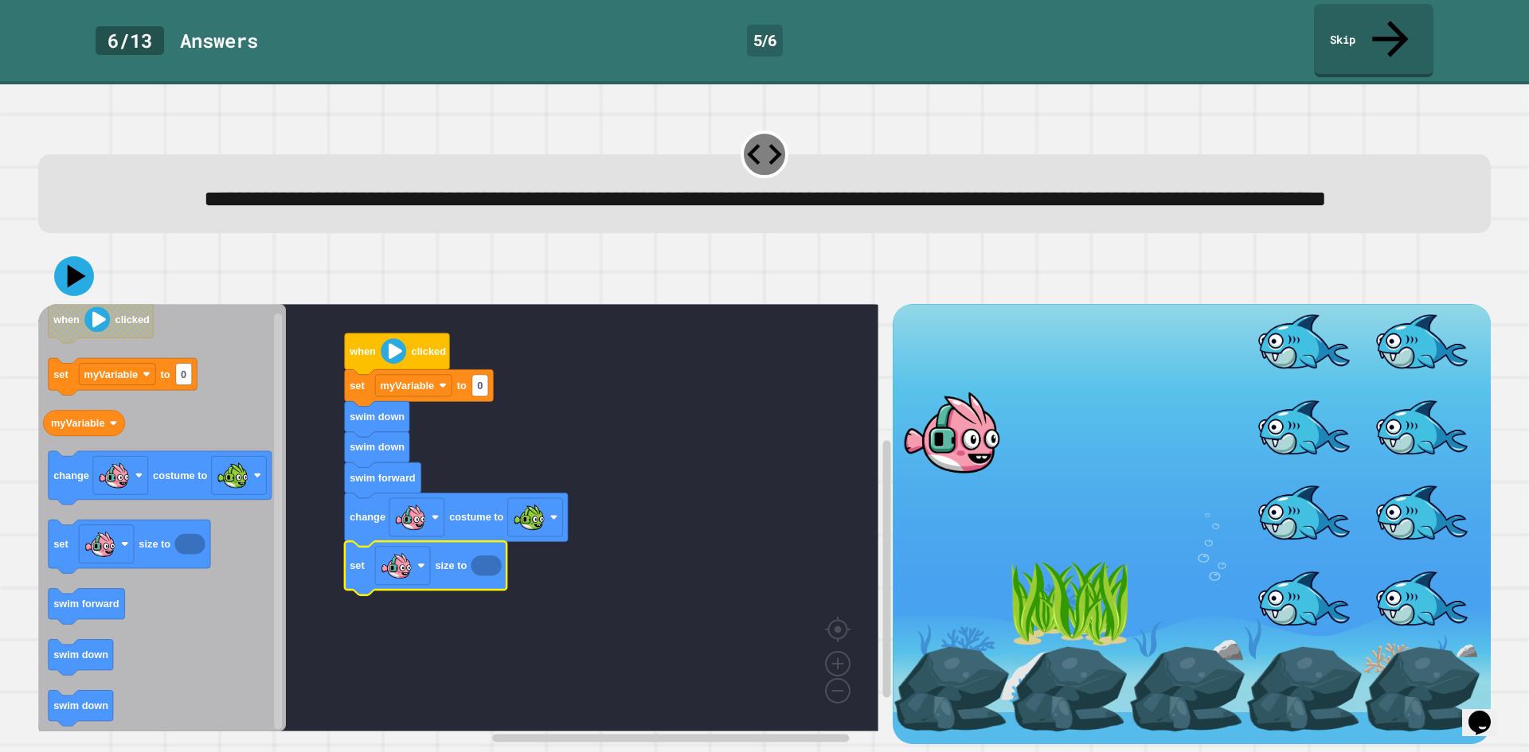
click at [488, 575] on icon "Blockly Workspace" at bounding box center [486, 566] width 30 height 21
click at [486, 572] on icon "Blockly Workspace" at bounding box center [486, 566] width 30 height 21
click at [479, 567] on icon "Blockly Workspace" at bounding box center [486, 566] width 30 height 21
click at [480, 388] on text "0" at bounding box center [480, 386] width 6 height 12
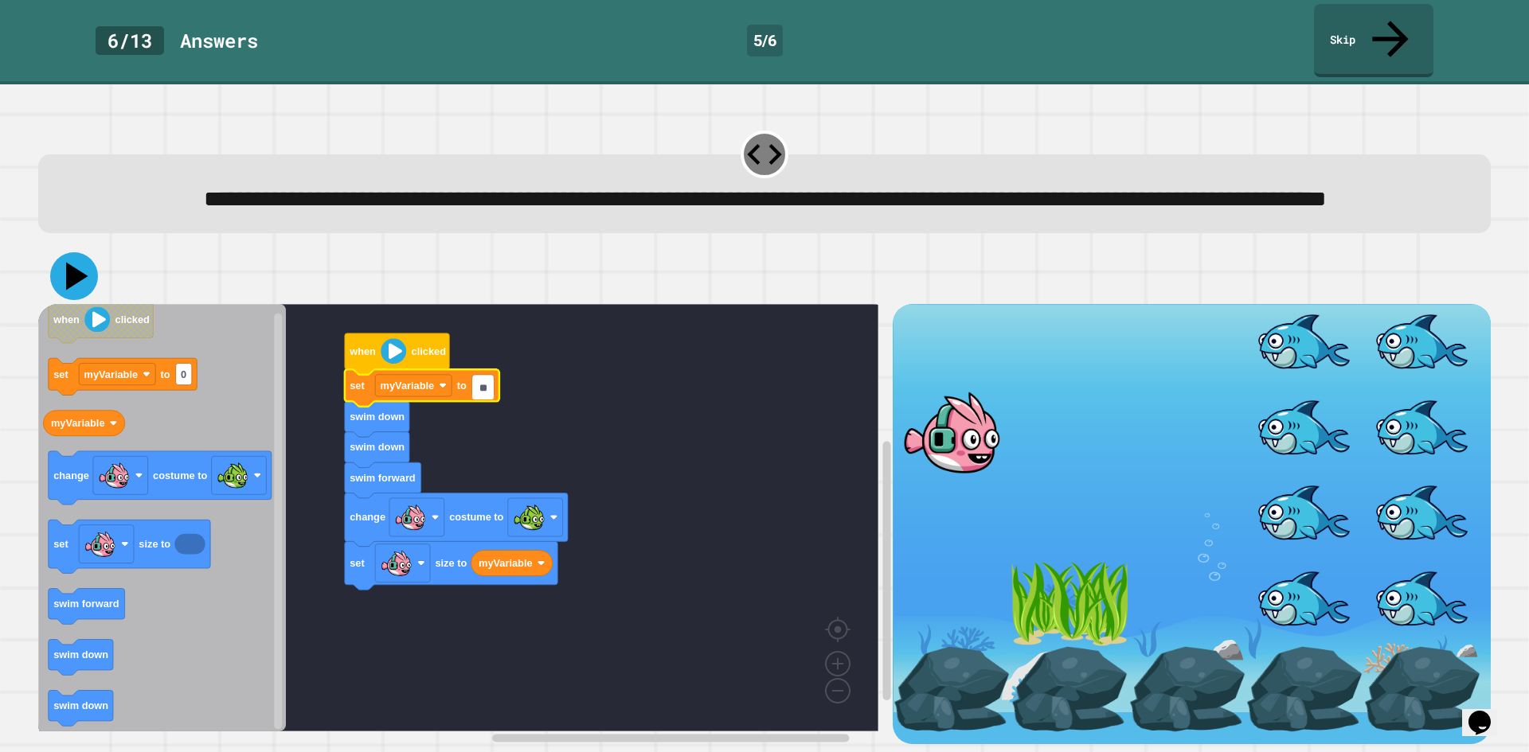
type input "**"
click at [69, 279] on icon at bounding box center [77, 277] width 22 height 28
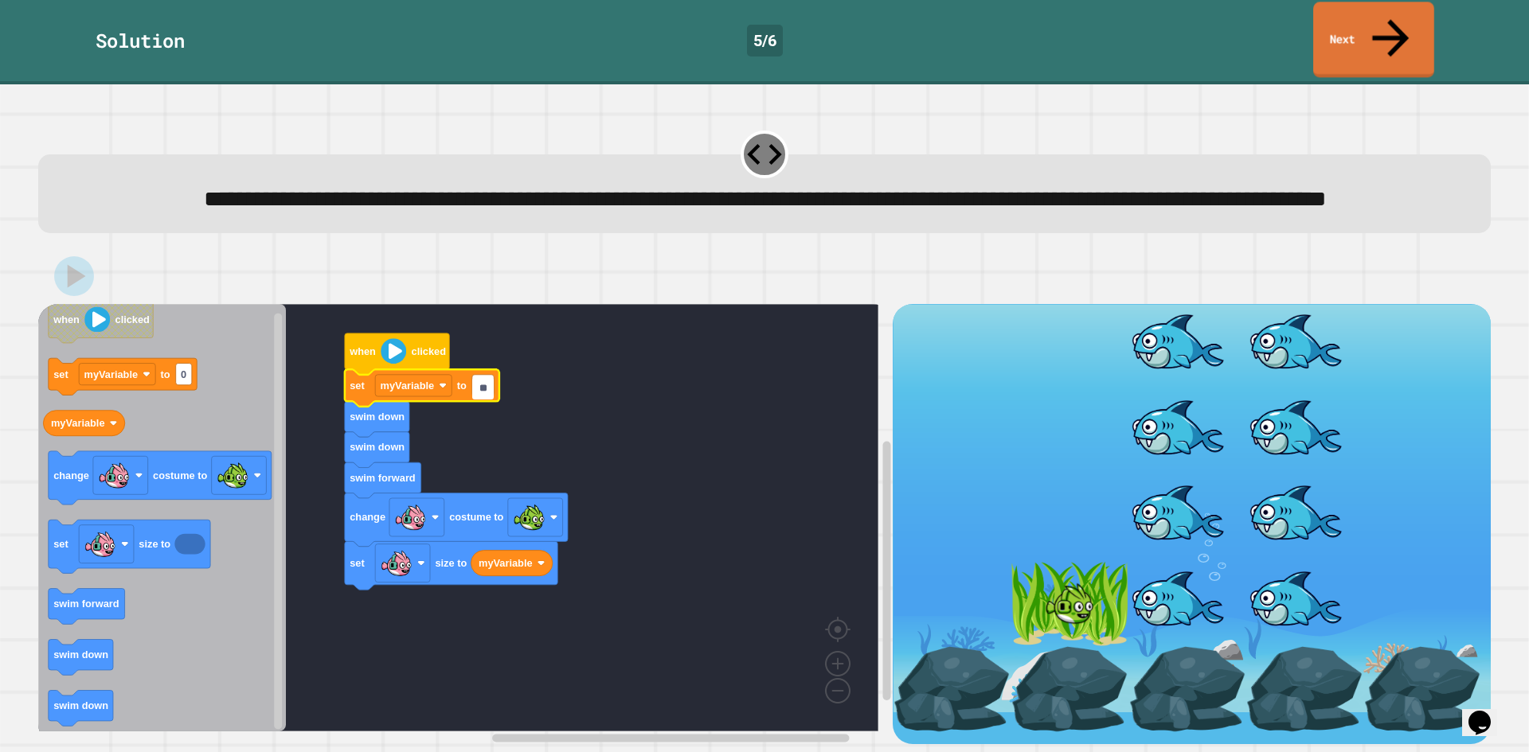
click at [1388, 14] on icon at bounding box center [1390, 38] width 55 height 56
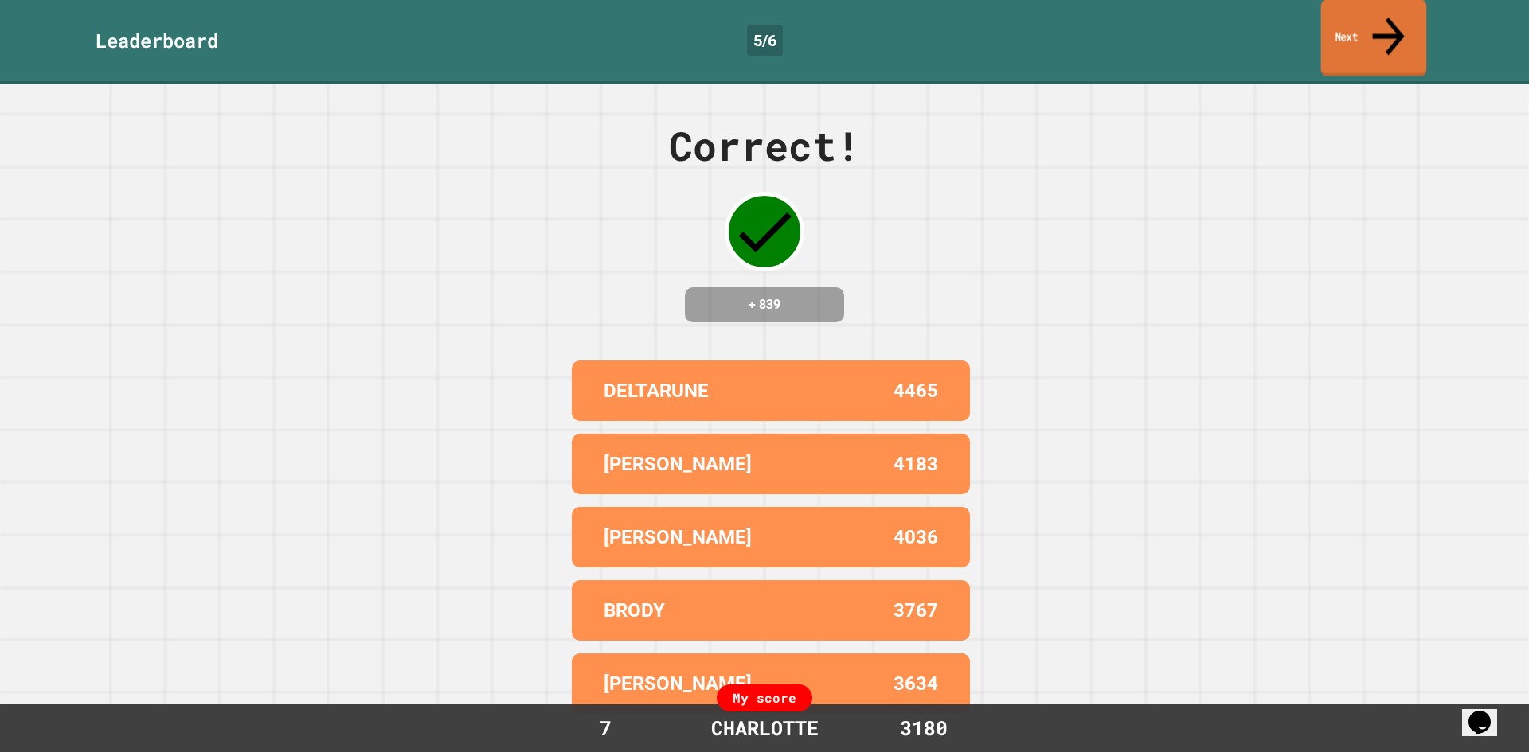
click at [1390, 25] on icon at bounding box center [1389, 36] width 48 height 57
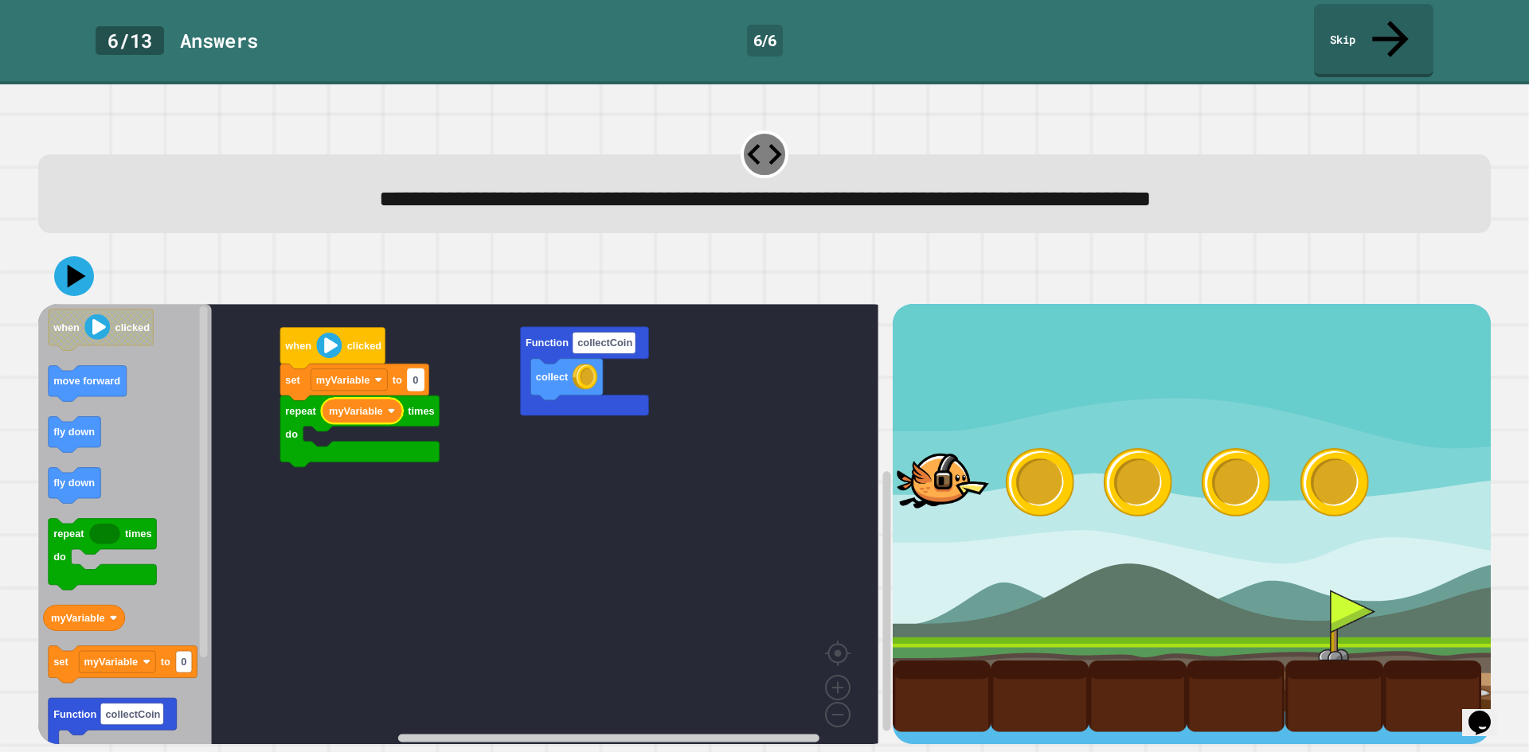
click at [417, 374] on text "0" at bounding box center [415, 380] width 6 height 12
type input "*"
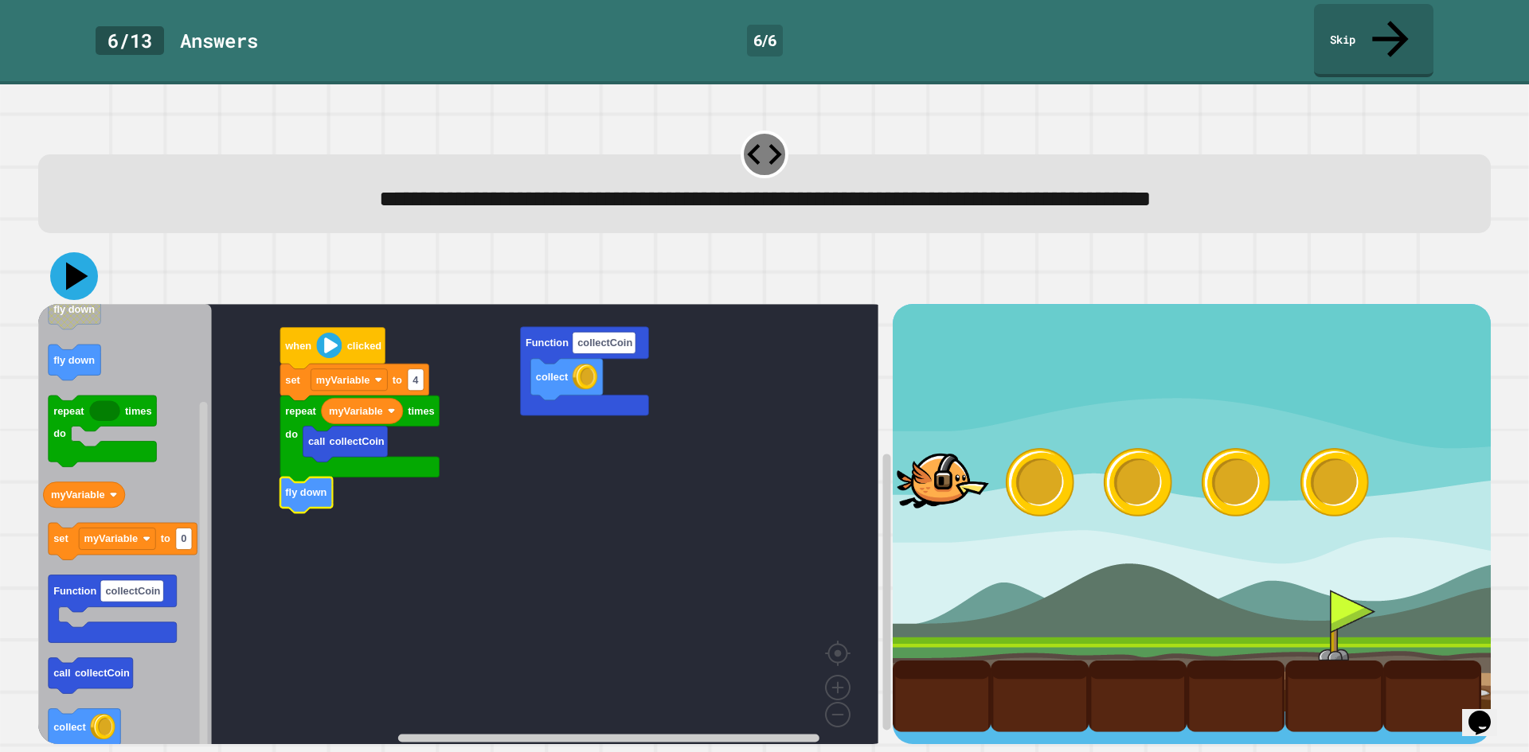
click at [80, 252] on icon at bounding box center [74, 276] width 48 height 48
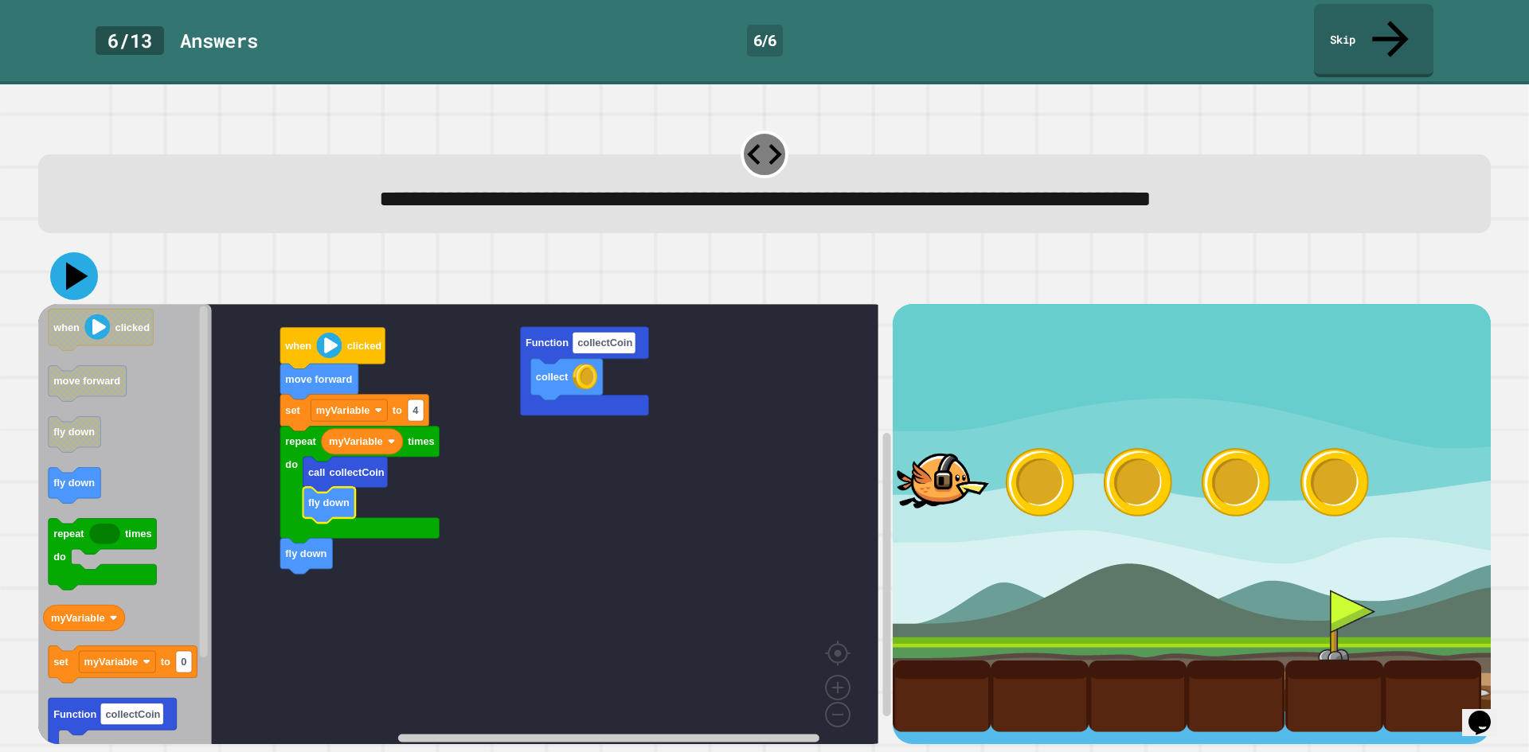
click at [72, 263] on icon at bounding box center [77, 277] width 22 height 28
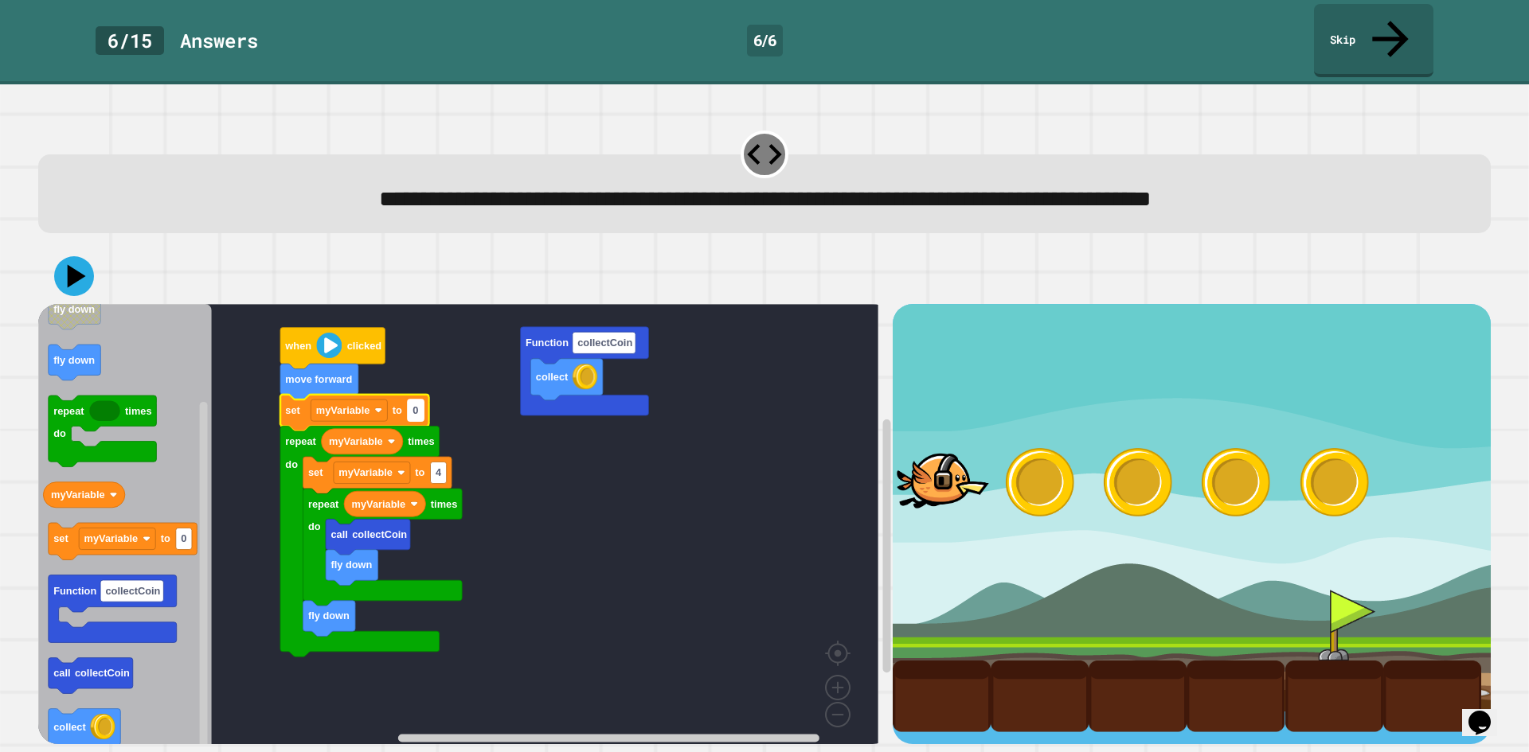
click at [416, 404] on text "0" at bounding box center [415, 410] width 6 height 12
type input "*"
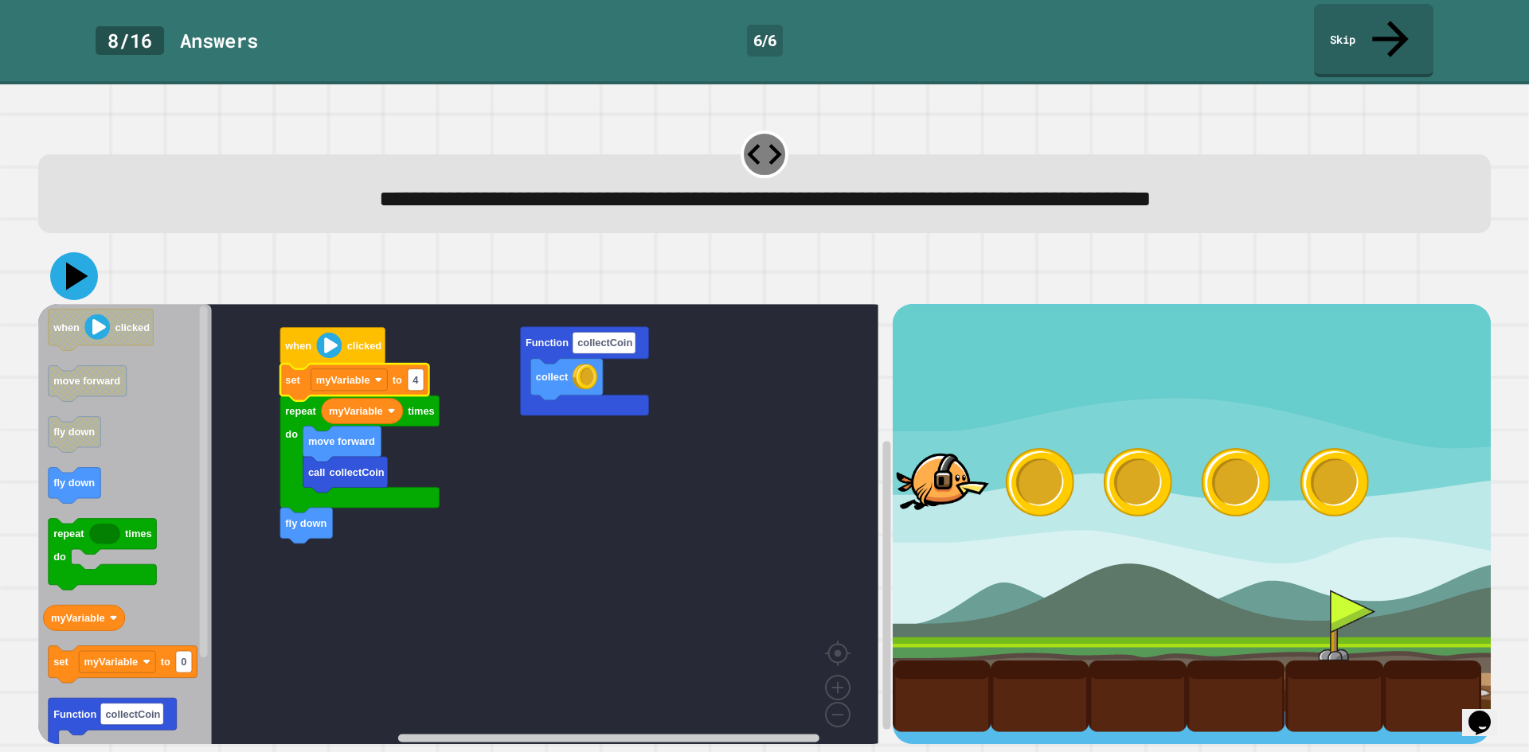
click at [86, 252] on icon at bounding box center [74, 276] width 48 height 48
click at [68, 256] on icon at bounding box center [74, 276] width 41 height 41
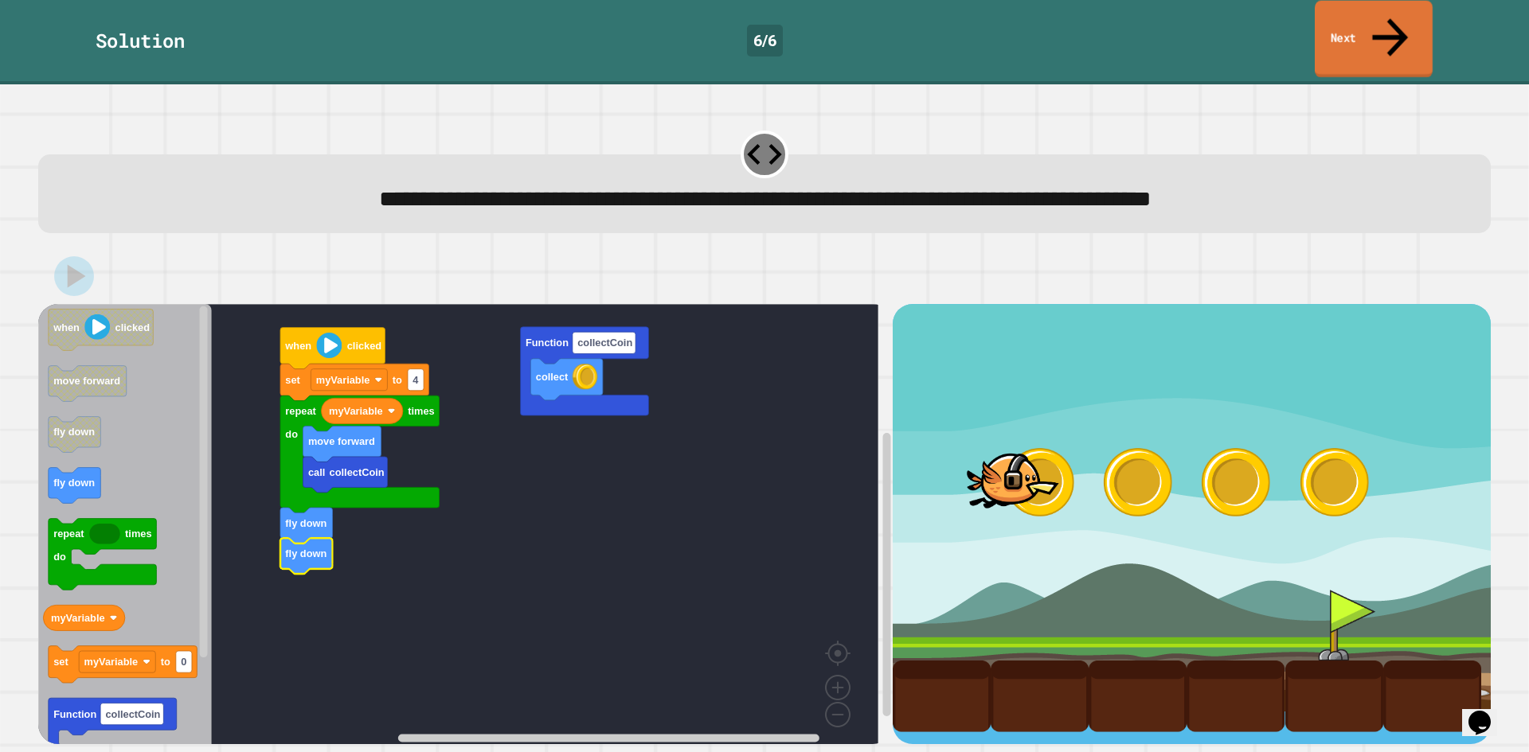
click at [1376, 29] on link "Next" at bounding box center [1374, 39] width 118 height 77
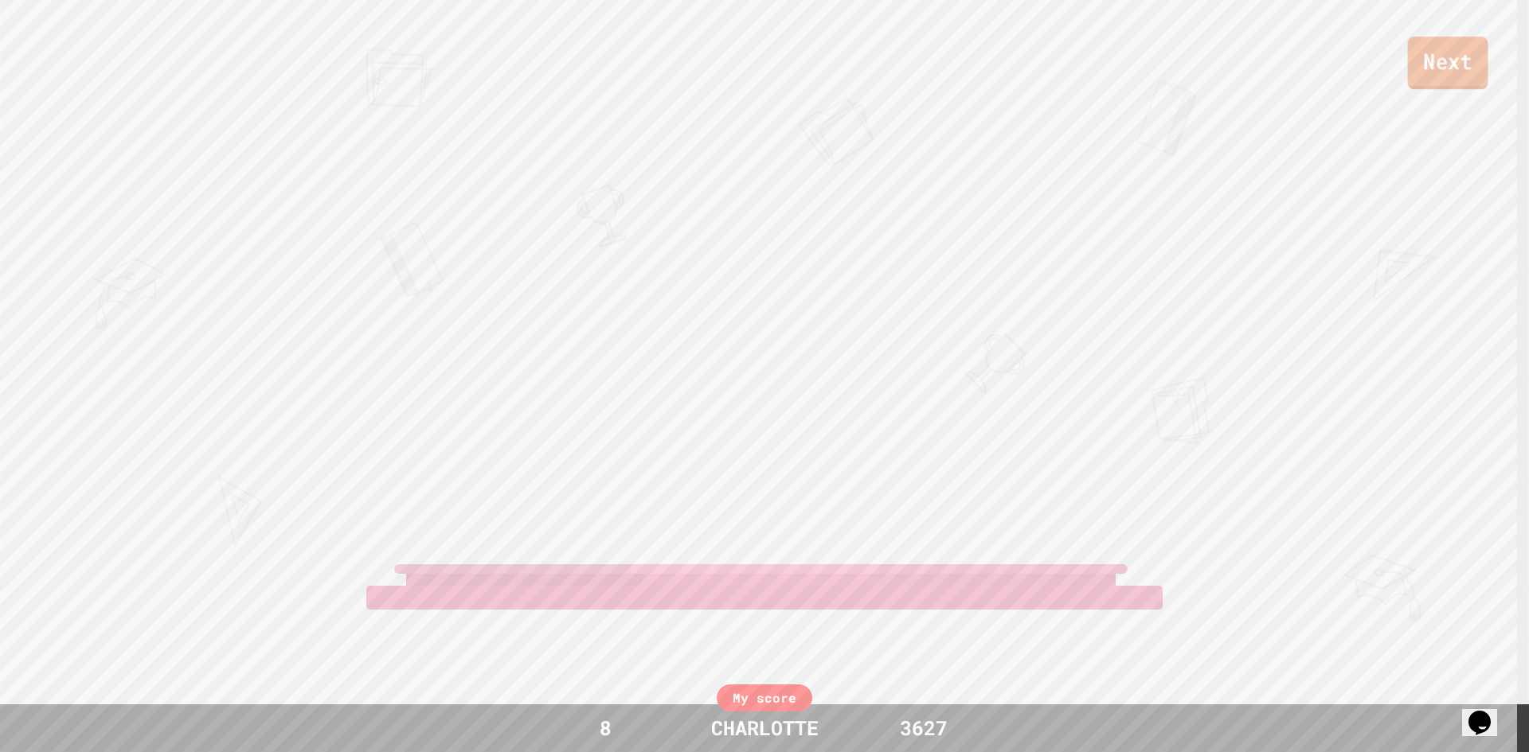
click at [1424, 47] on link "Next" at bounding box center [1448, 63] width 80 height 53
